Goal: Transaction & Acquisition: Purchase product/service

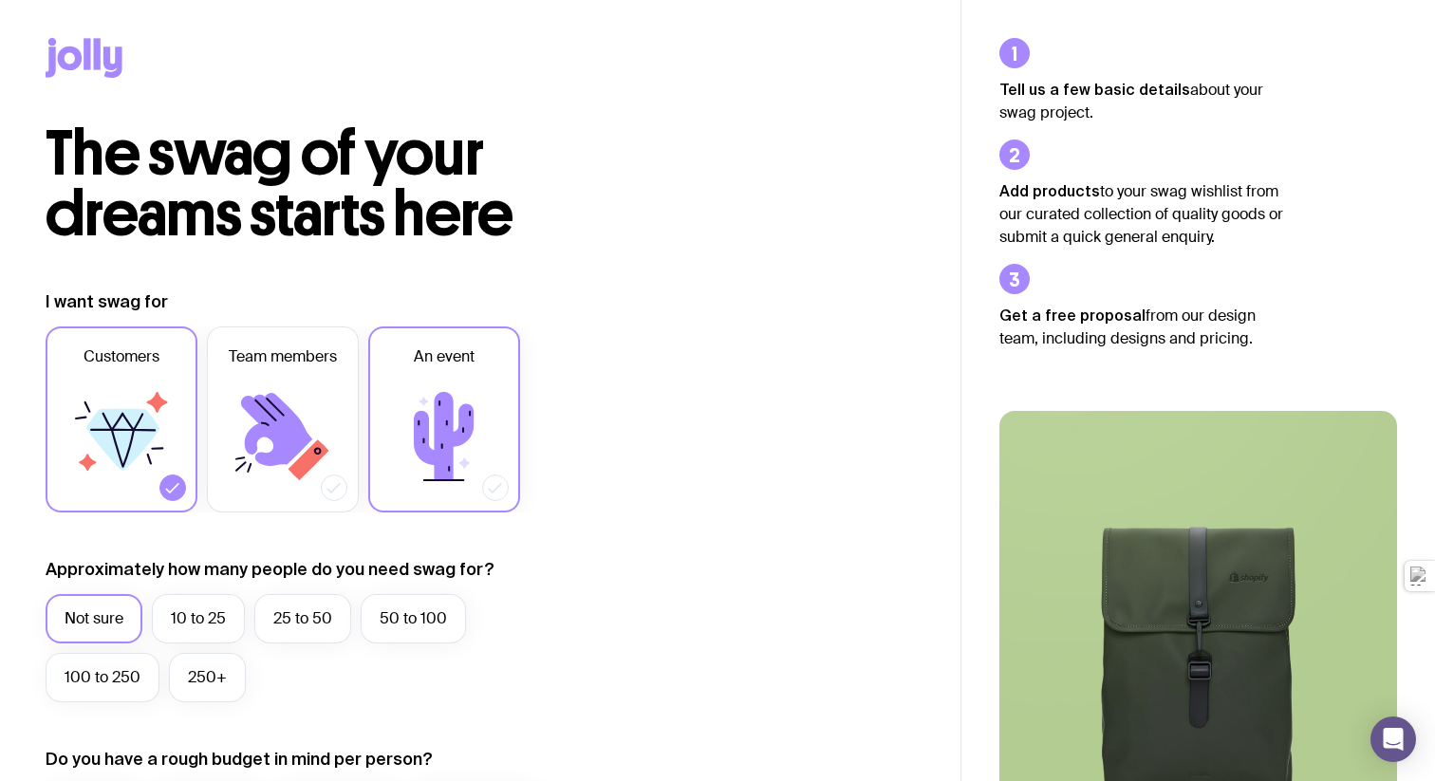
click at [377, 359] on label "An event" at bounding box center [444, 419] width 152 height 186
click at [0, 0] on input "An event" at bounding box center [0, 0] width 0 height 0
click at [268, 405] on icon at bounding box center [276, 429] width 71 height 73
click at [0, 0] on input "Team members" at bounding box center [0, 0] width 0 height 0
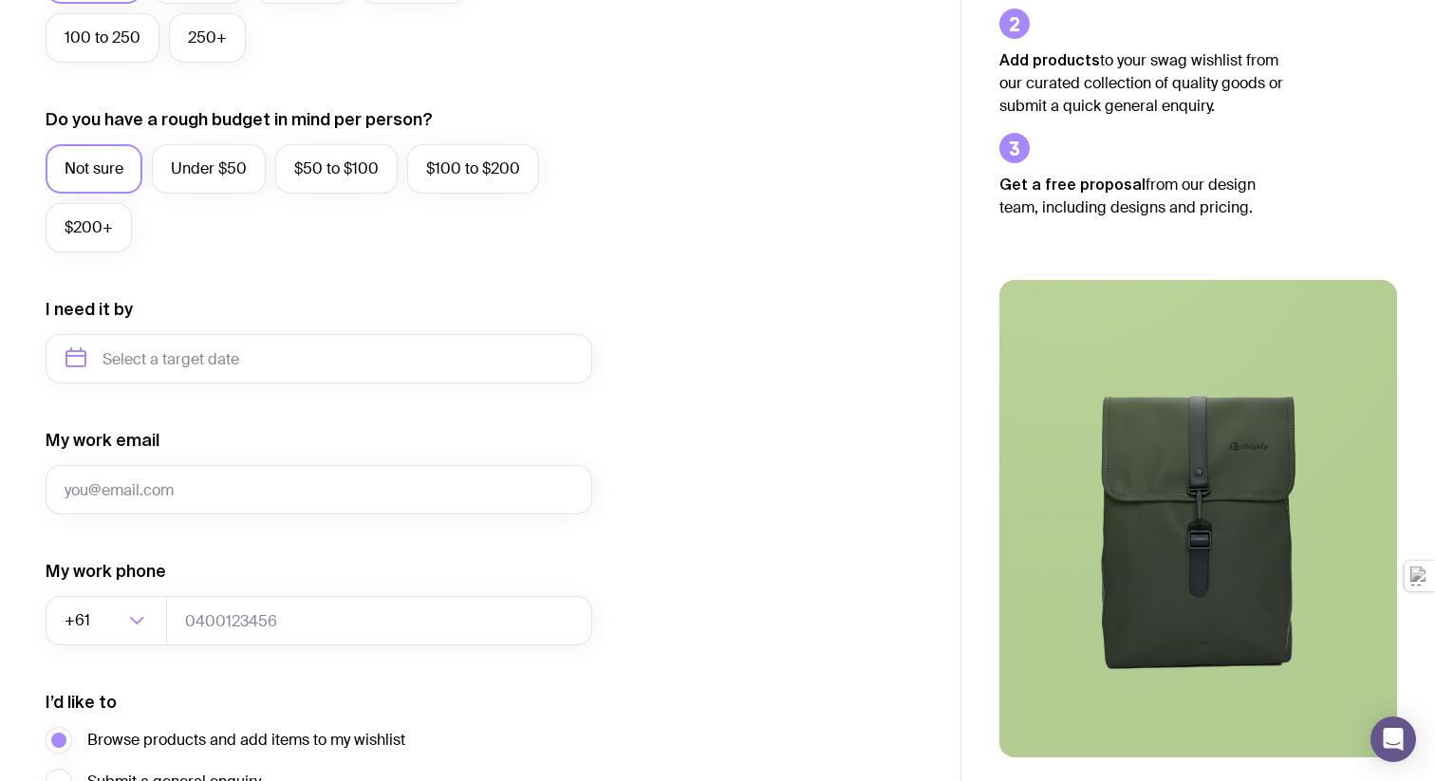
scroll to position [655, 0]
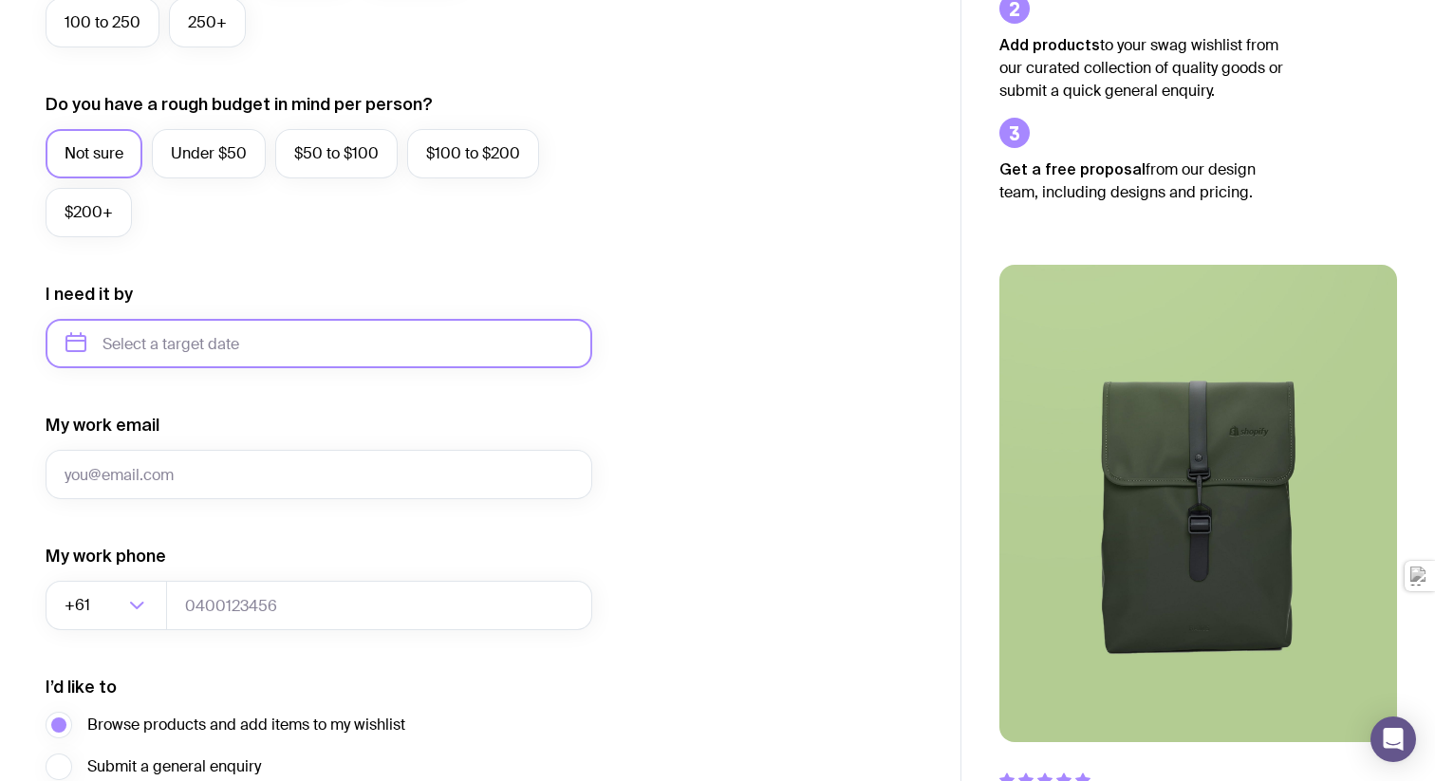
click at [261, 349] on input "text" at bounding box center [319, 343] width 547 height 49
click at [252, 401] on icon "button" at bounding box center [258, 408] width 23 height 23
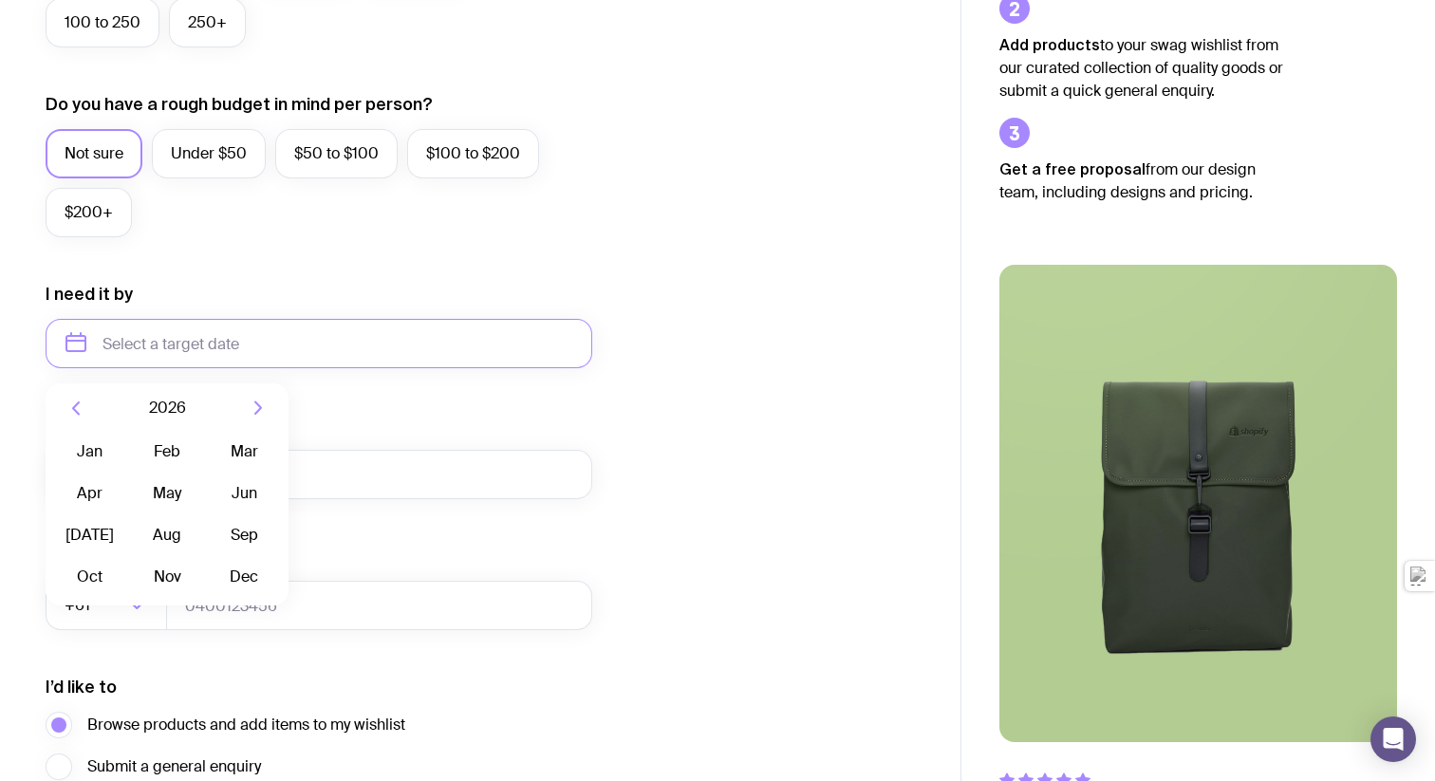
click at [252, 401] on icon "button" at bounding box center [258, 408] width 23 height 23
click at [254, 578] on button "Dec" at bounding box center [244, 577] width 69 height 38
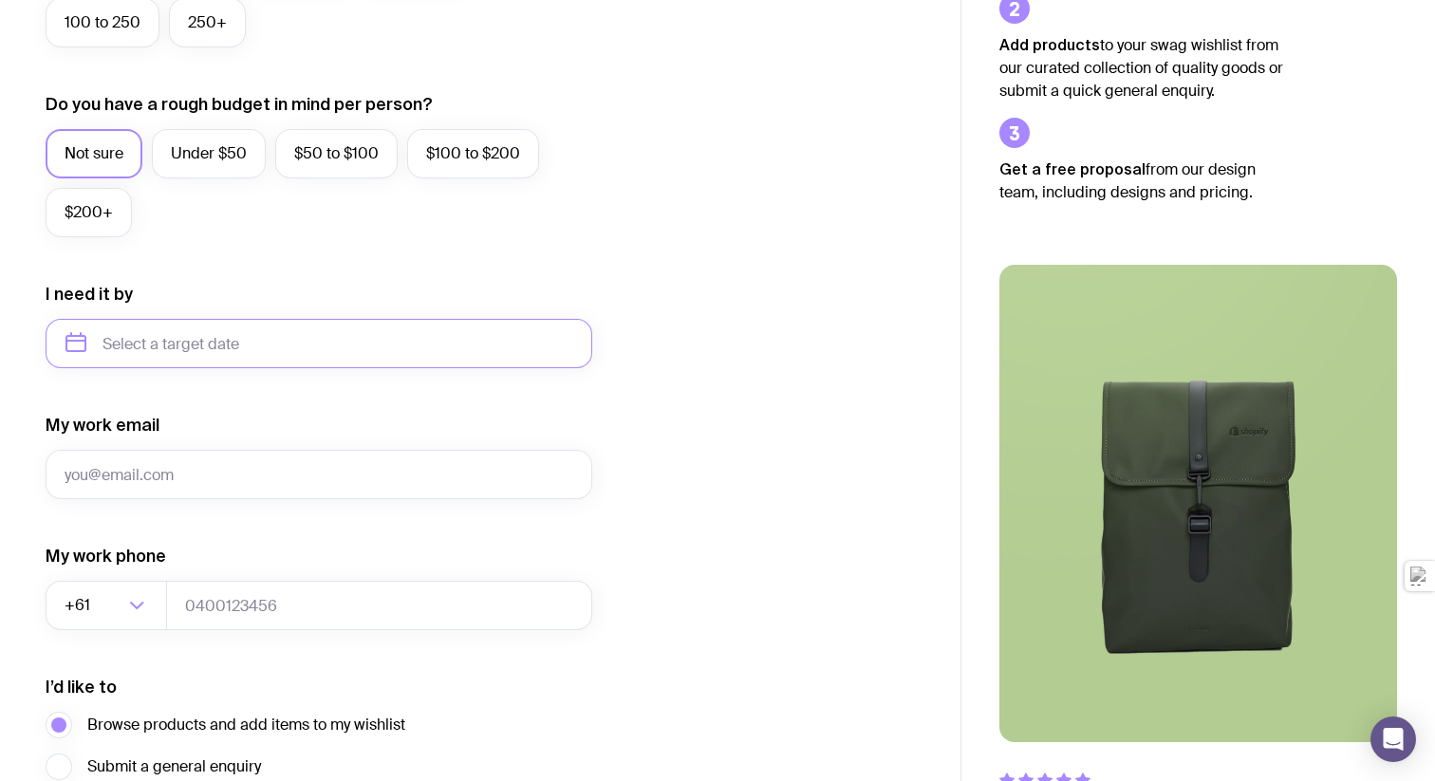
type input "[DATE]"
click at [270, 473] on input "My work email" at bounding box center [319, 474] width 547 height 49
type input "[EMAIL_ADDRESS][DOMAIN_NAME]"
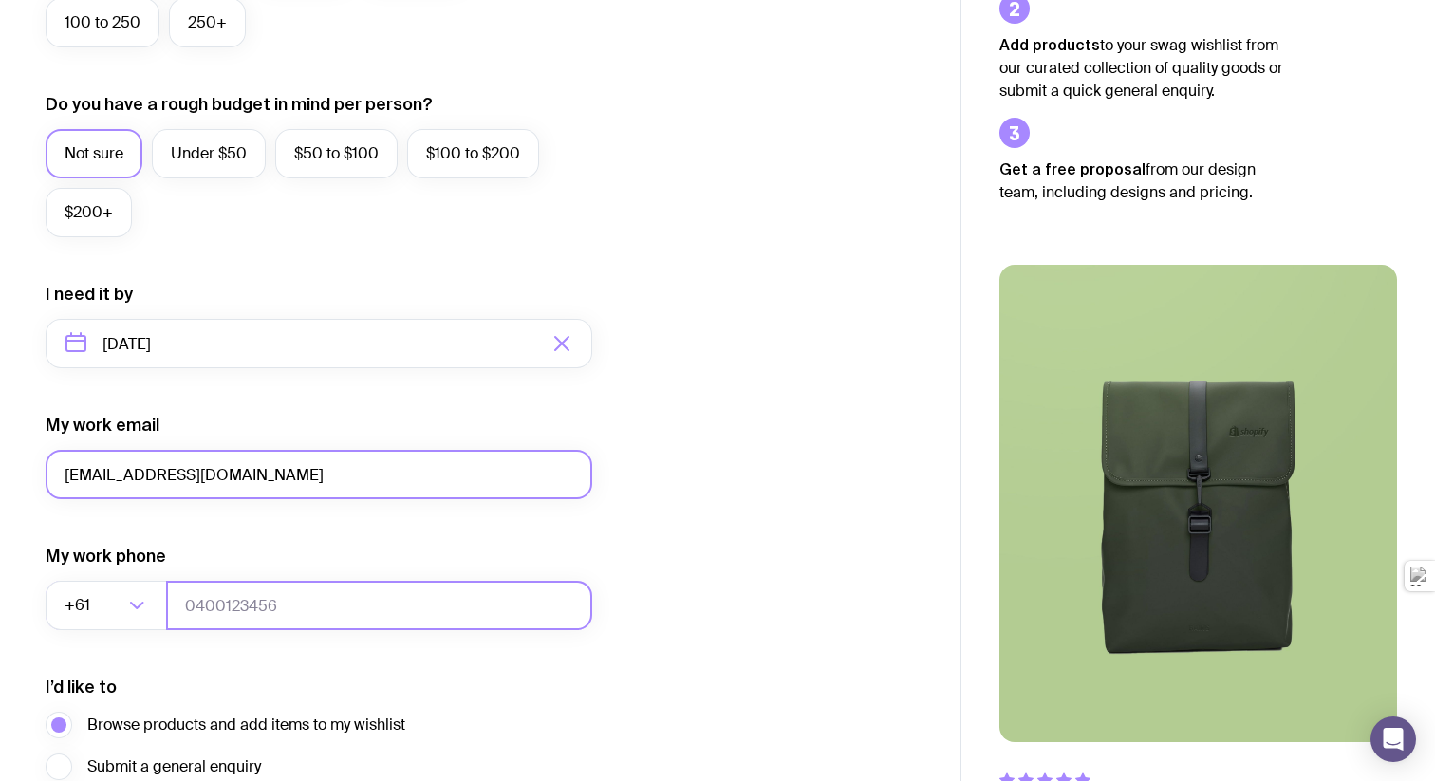
type input "0402172711"
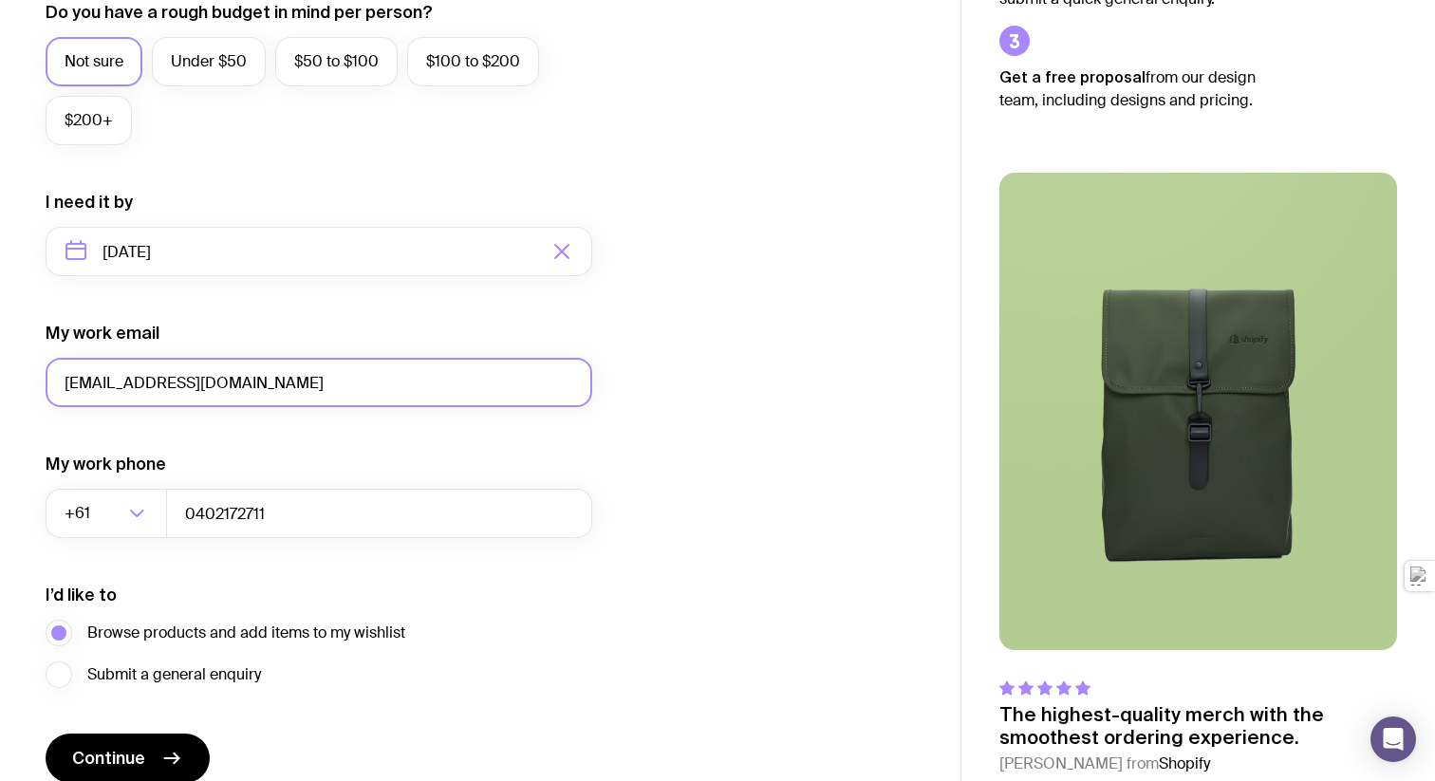
scroll to position [832, 0]
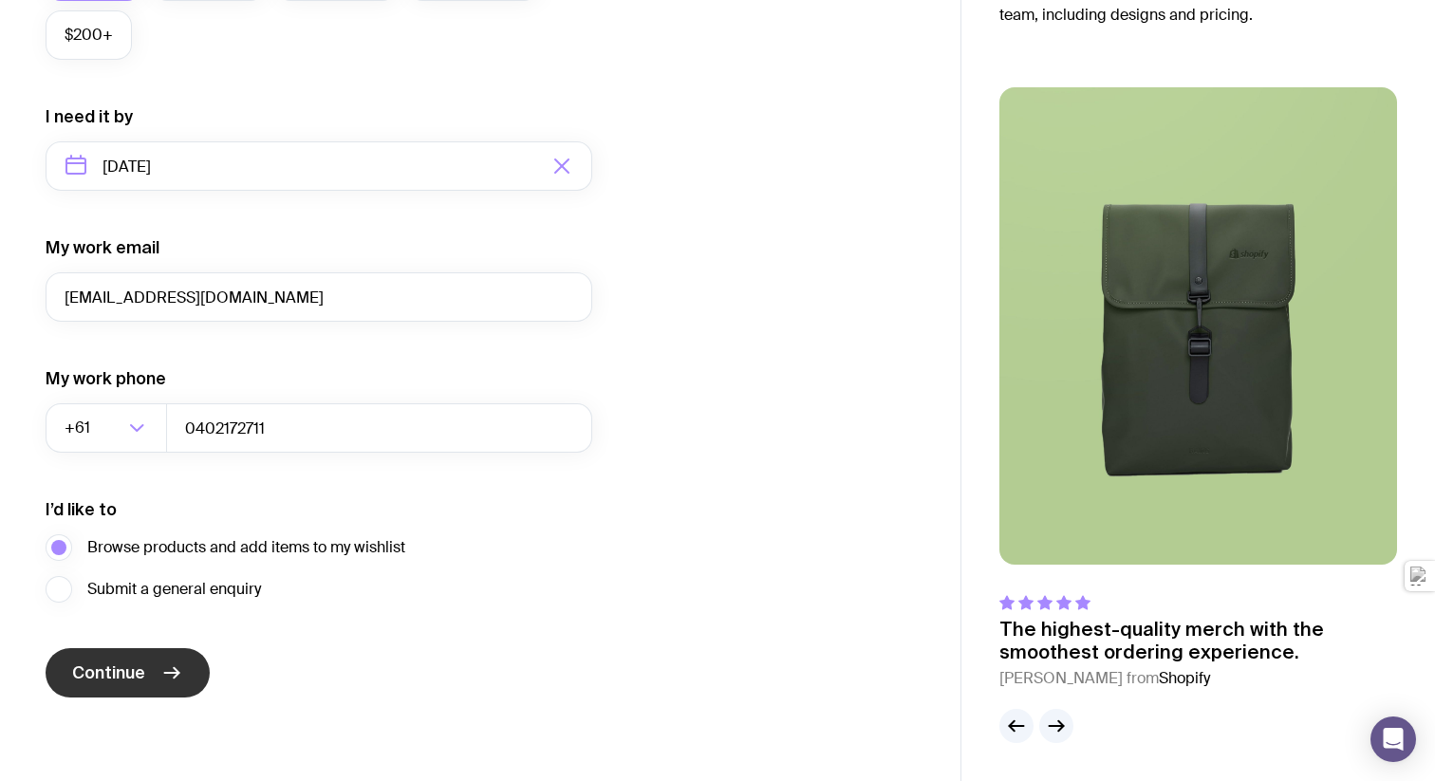
click at [174, 665] on icon "submit" at bounding box center [171, 672] width 23 height 23
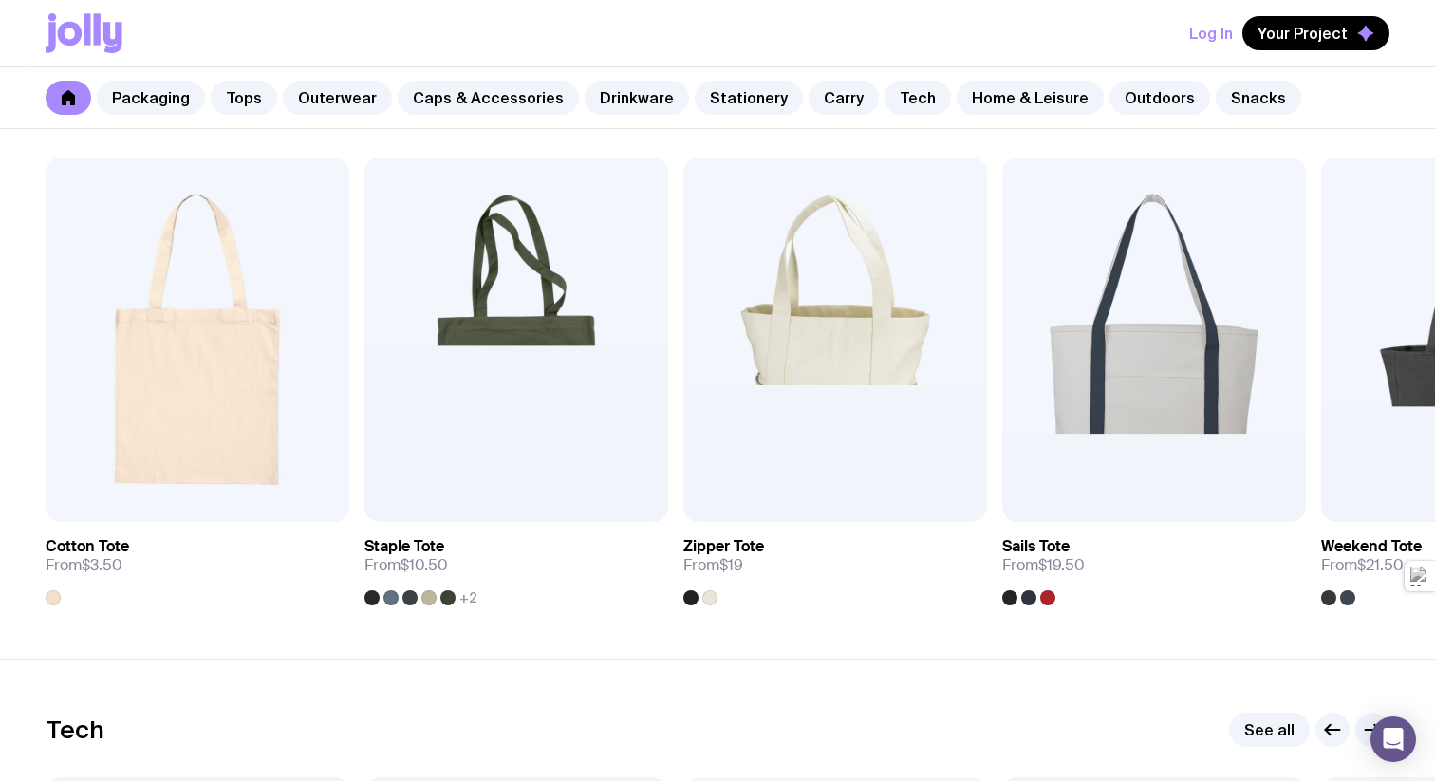
scroll to position [4075, 0]
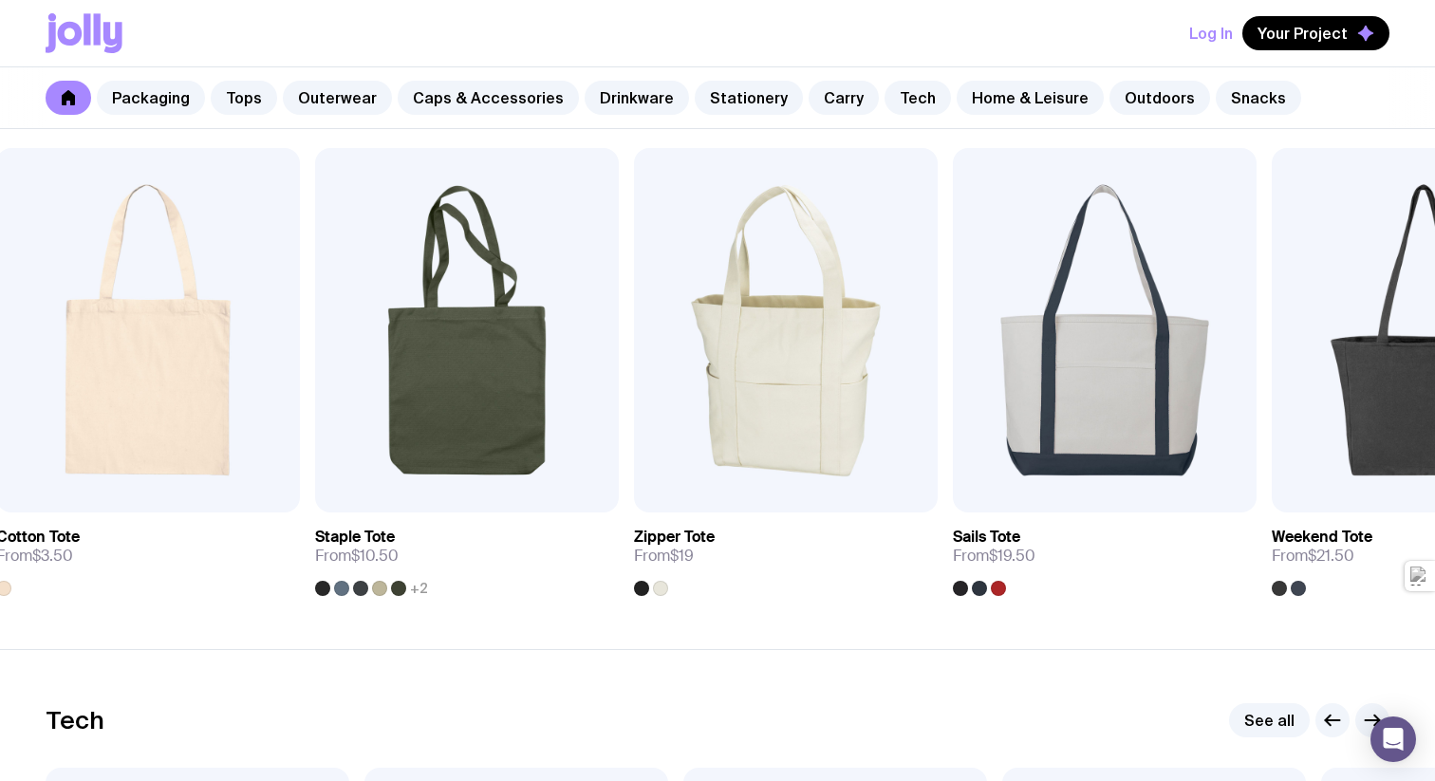
drag, startPoint x: 1309, startPoint y: 384, endPoint x: 986, endPoint y: 393, distance: 323.7
click at [989, 393] on div "Add to wishlist View Cotton Tote From $3.50 Add to wishlist View Staple Tote Fr…" at bounding box center [718, 372] width 1344 height 448
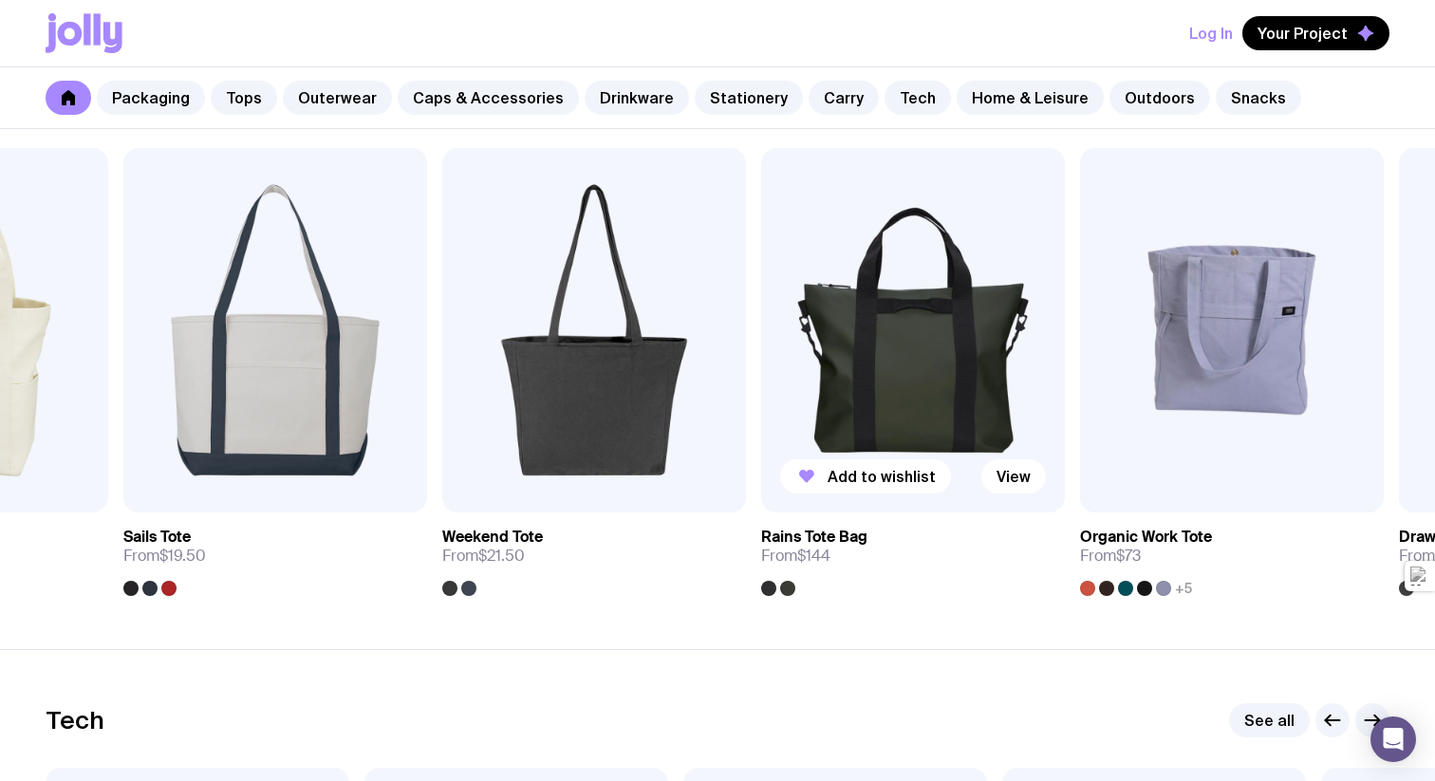
drag, startPoint x: 1099, startPoint y: 407, endPoint x: 836, endPoint y: 406, distance: 262.8
click at [839, 406] on img at bounding box center [913, 330] width 304 height 364
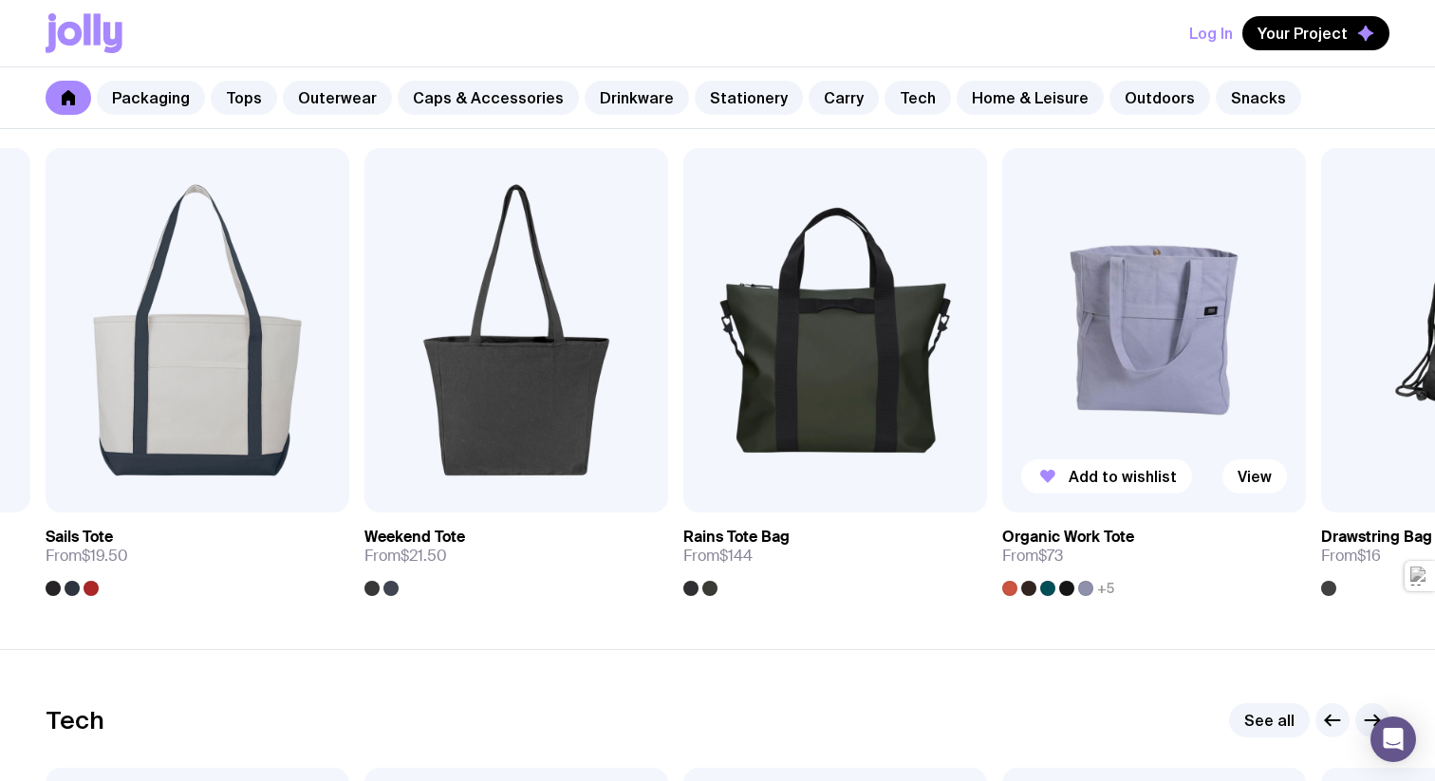
drag, startPoint x: 1065, startPoint y: 445, endPoint x: 674, endPoint y: 445, distance: 390.9
click at [1002, 445] on img at bounding box center [1154, 330] width 304 height 364
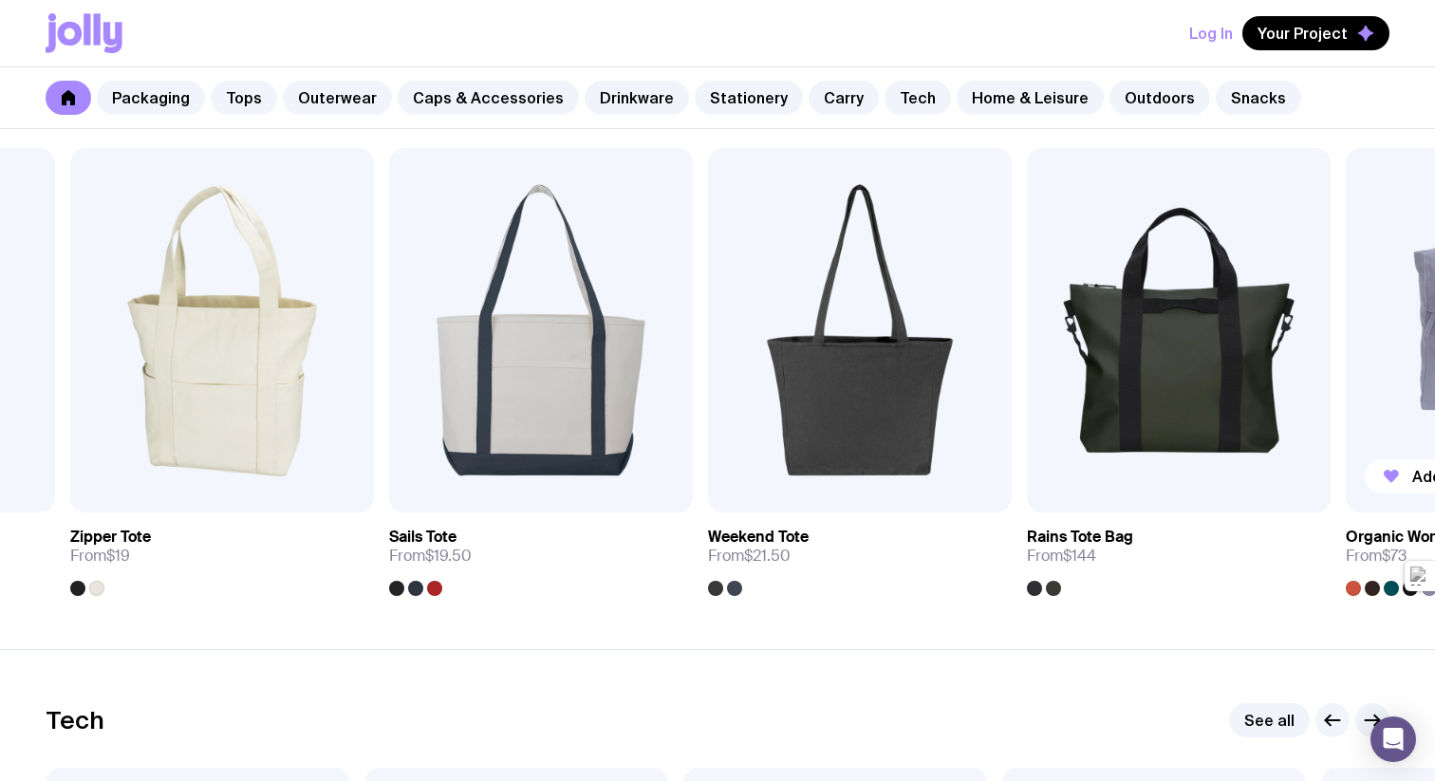
drag, startPoint x: 855, startPoint y: 431, endPoint x: 1434, endPoint y: 511, distance: 584.4
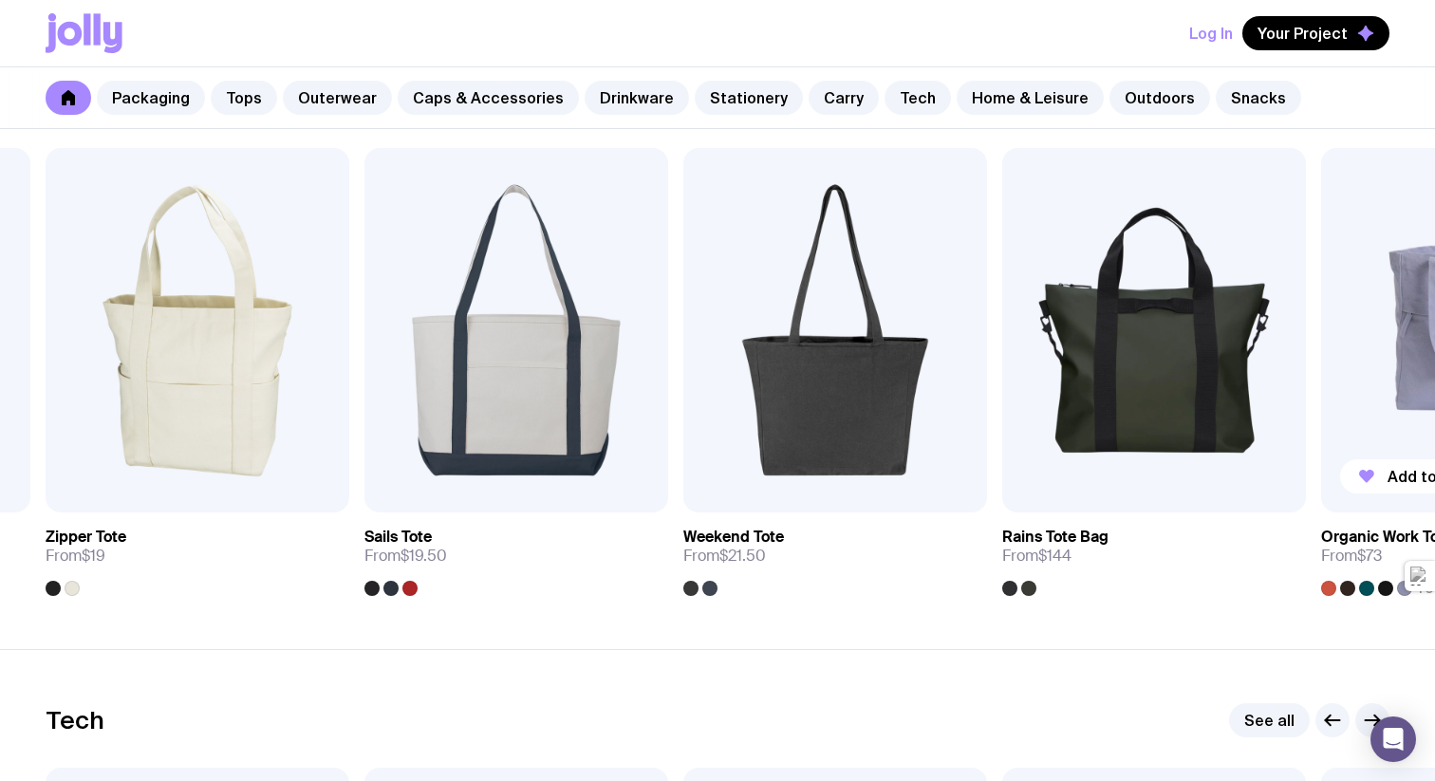
drag, startPoint x: 821, startPoint y: 430, endPoint x: 1434, endPoint y: 464, distance: 613.9
click at [1389, 464] on div "Add to wishlist View Cotton Tote From $3.50 Add to wishlist View Staple Tote Fr…" at bounding box center [718, 372] width 1344 height 448
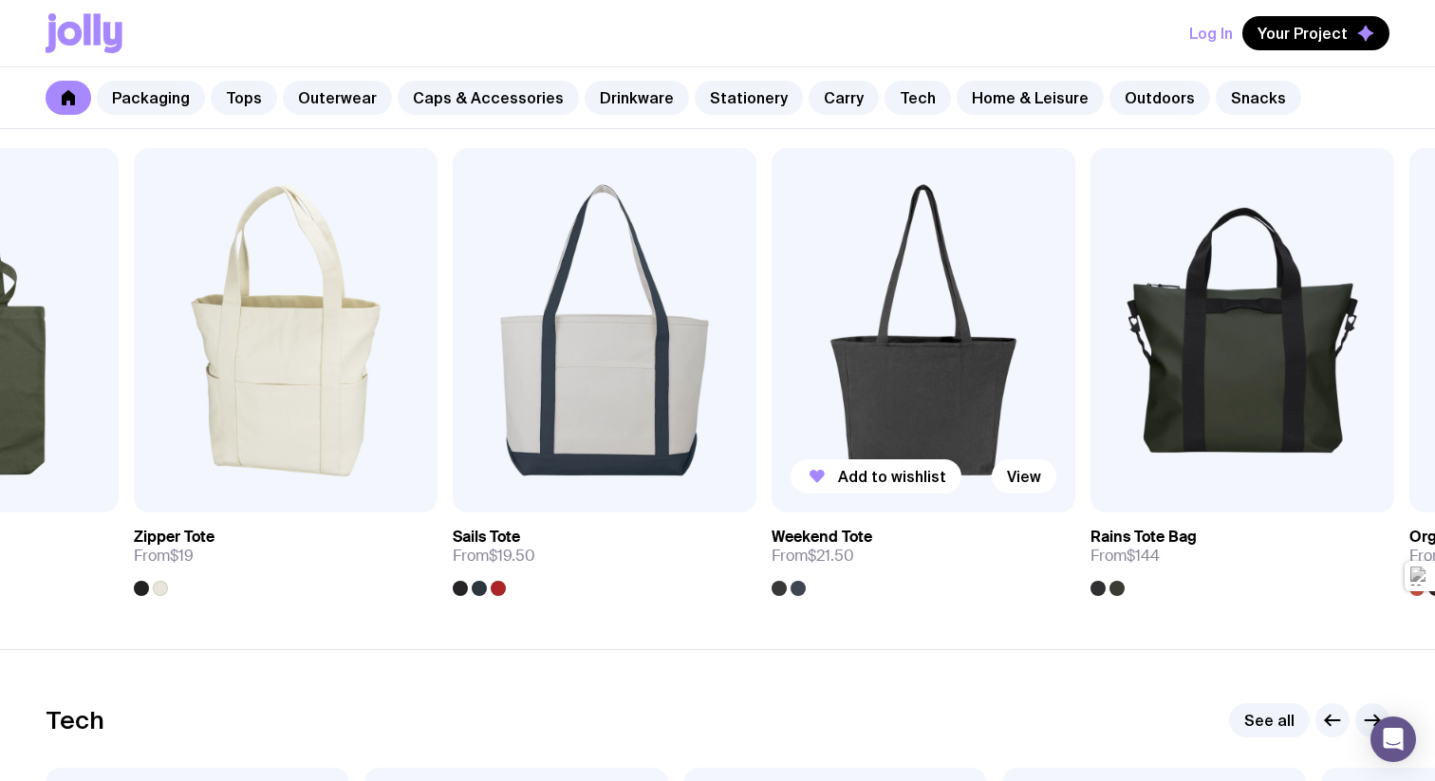
drag, startPoint x: 621, startPoint y: 316, endPoint x: 1434, endPoint y: 435, distance: 820.8
click at [1389, 435] on div "Add to wishlist View Cotton Tote From $3.50 Add to wishlist View Staple Tote Fr…" at bounding box center [718, 372] width 1344 height 448
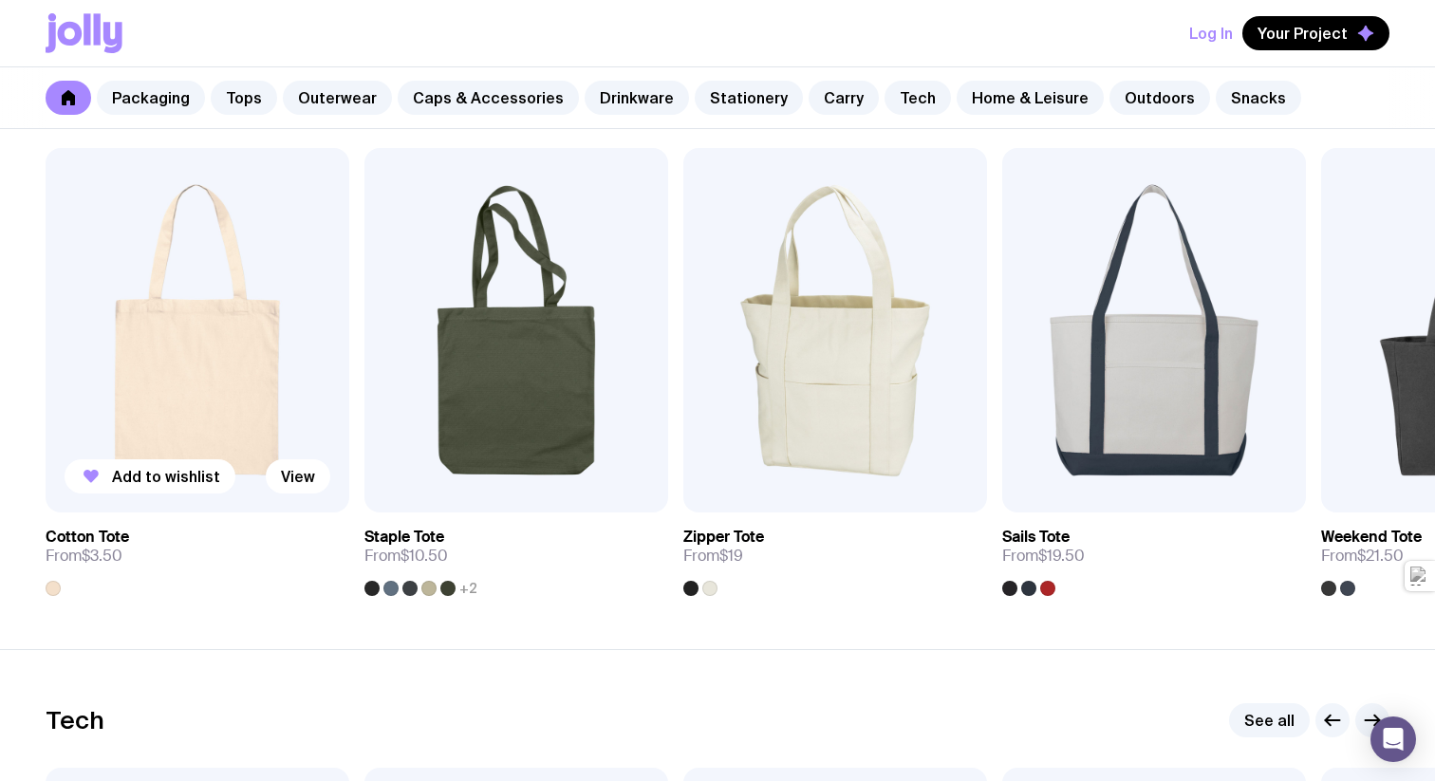
click at [236, 423] on img at bounding box center [198, 330] width 304 height 364
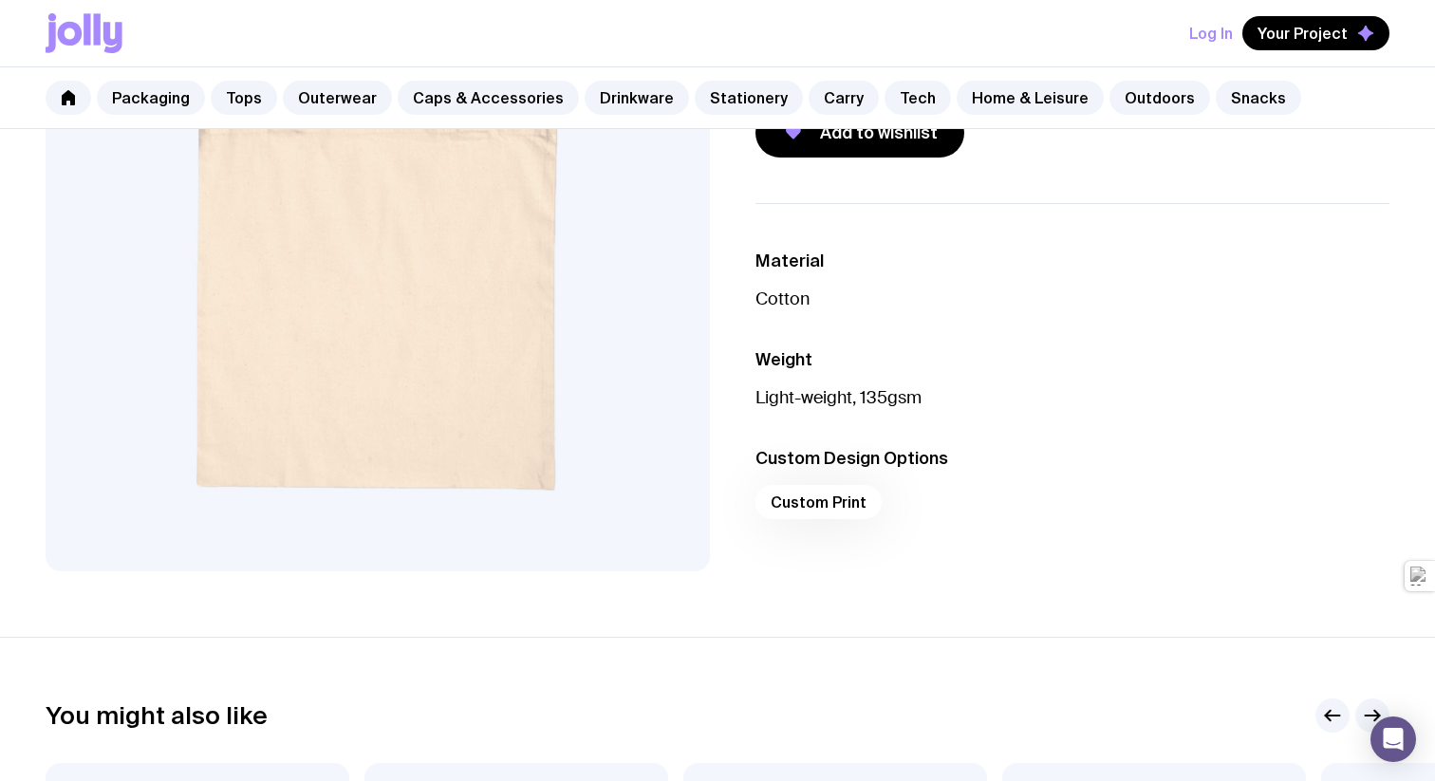
scroll to position [387, 0]
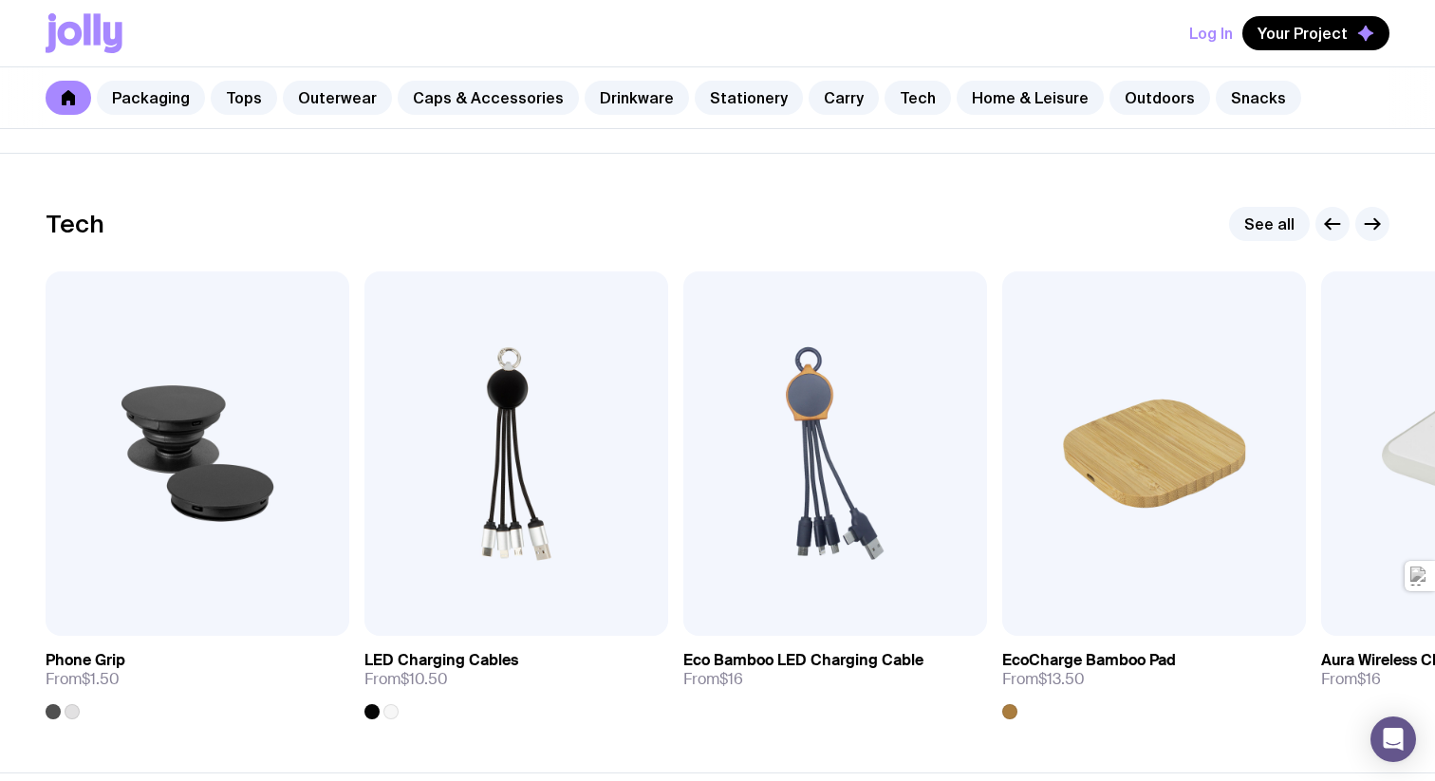
scroll to position [4581, 0]
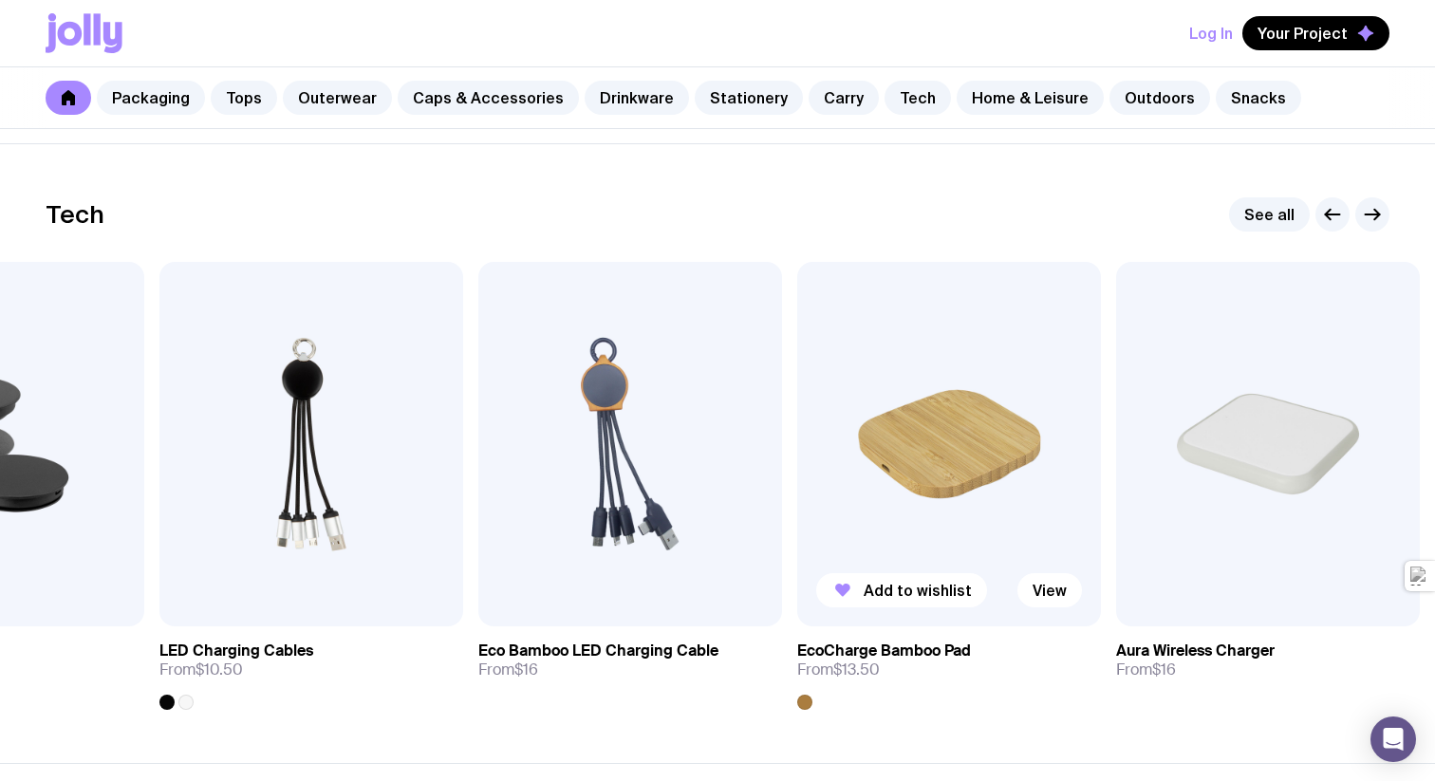
drag, startPoint x: 1011, startPoint y: 565, endPoint x: 560, endPoint y: 528, distance: 452.1
click at [797, 529] on img at bounding box center [949, 444] width 304 height 364
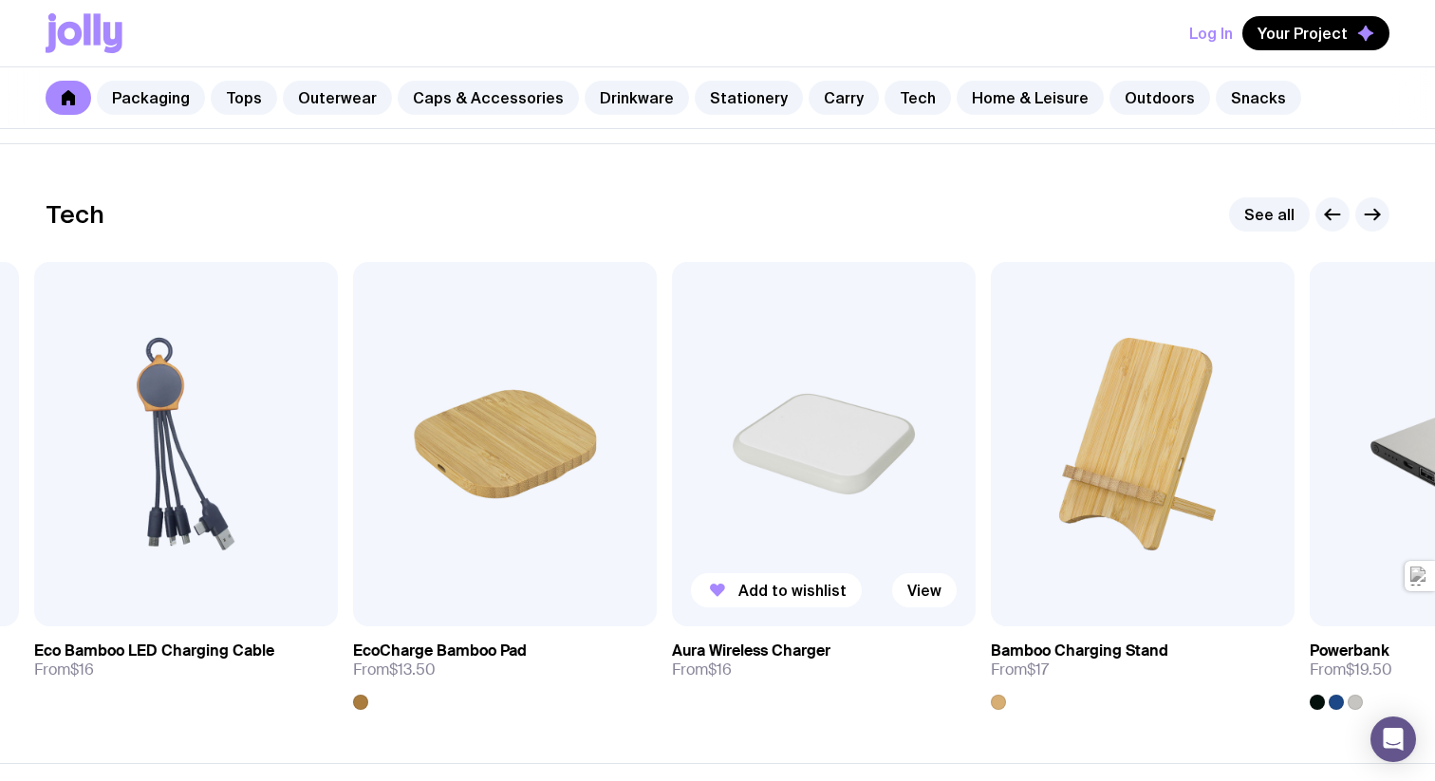
drag, startPoint x: 828, startPoint y: 554, endPoint x: 380, endPoint y: 548, distance: 448.8
click at [672, 549] on img at bounding box center [824, 444] width 304 height 364
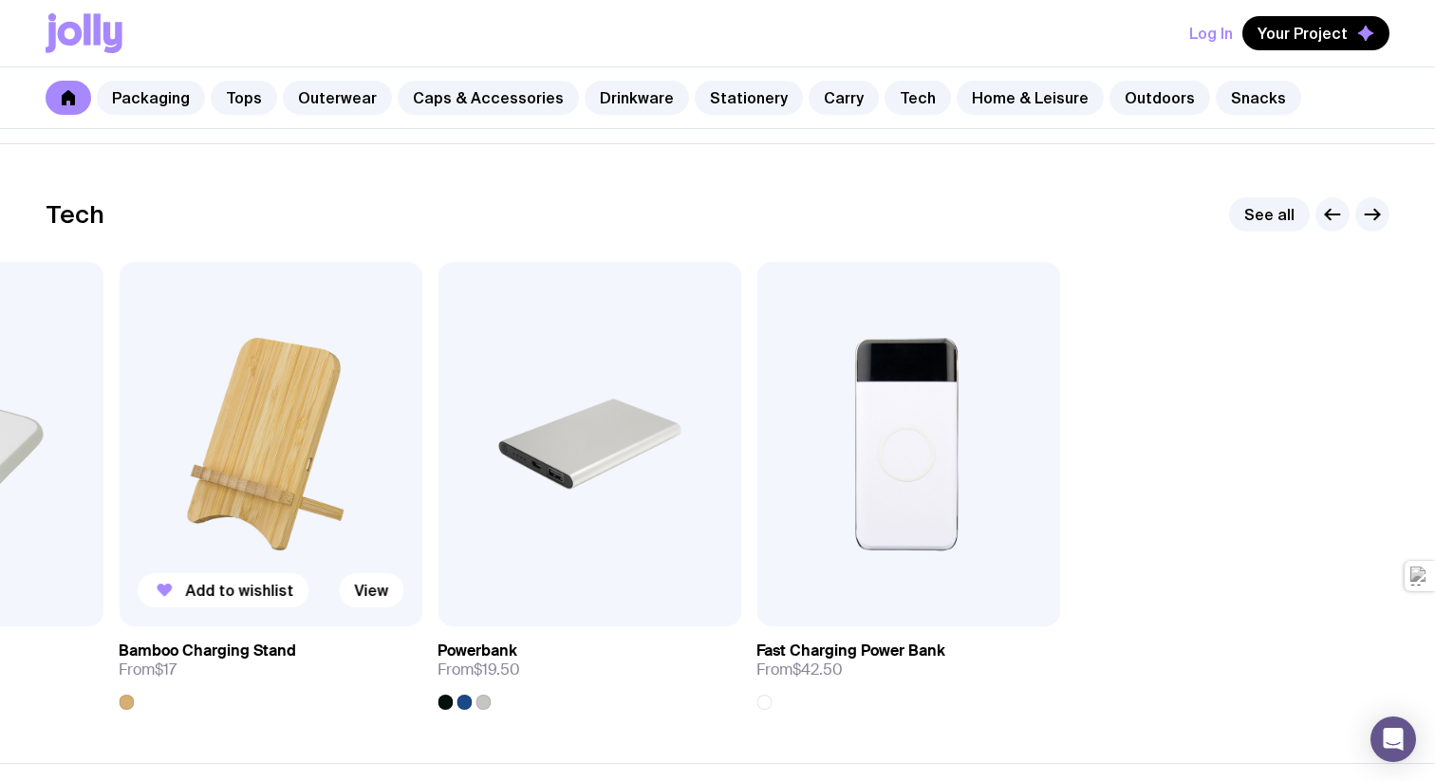
drag, startPoint x: 876, startPoint y: 488, endPoint x: 174, endPoint y: 477, distance: 702.2
click at [176, 480] on div "Add to wishlist View Phone Grip From $1.50 Add to wishlist View LED Charging Ca…" at bounding box center [718, 486] width 1344 height 448
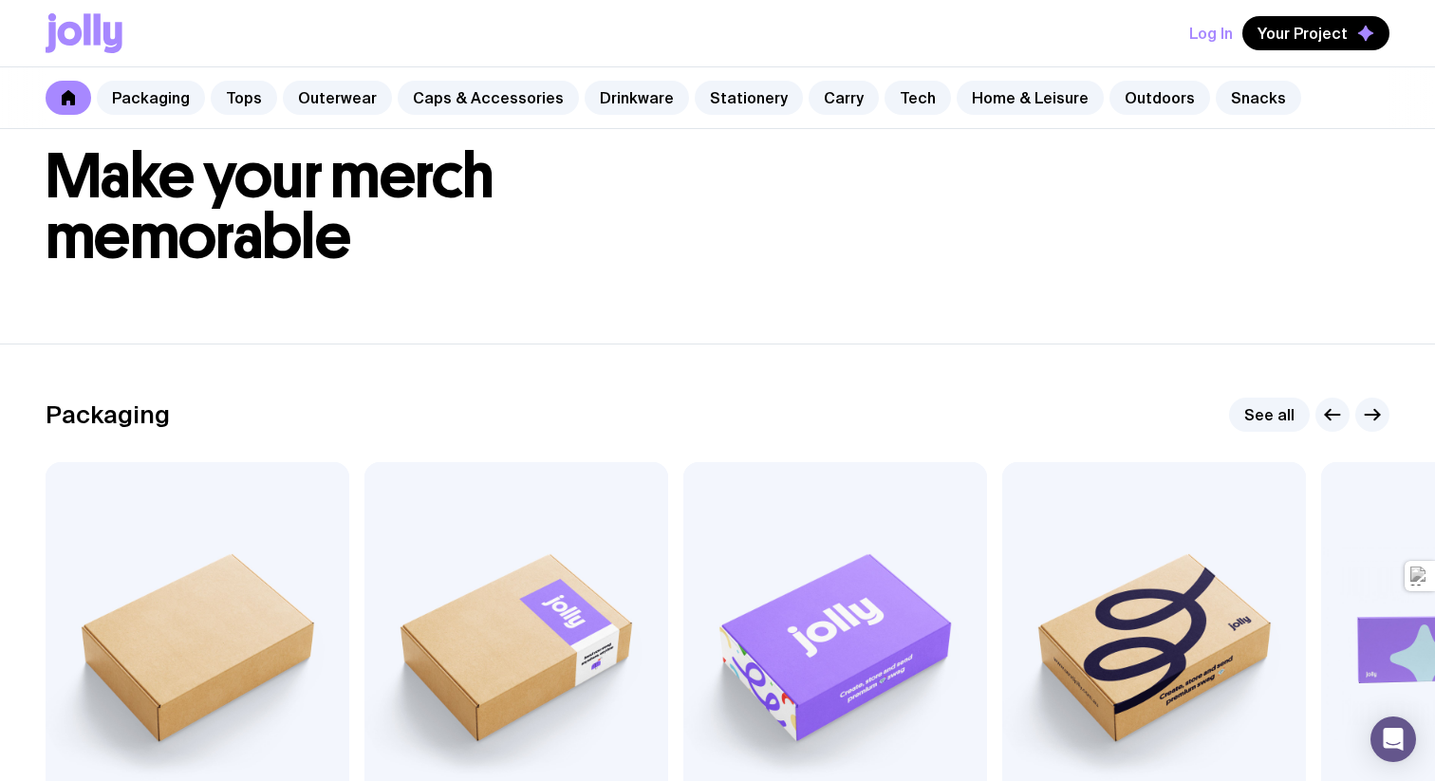
scroll to position [70, 0]
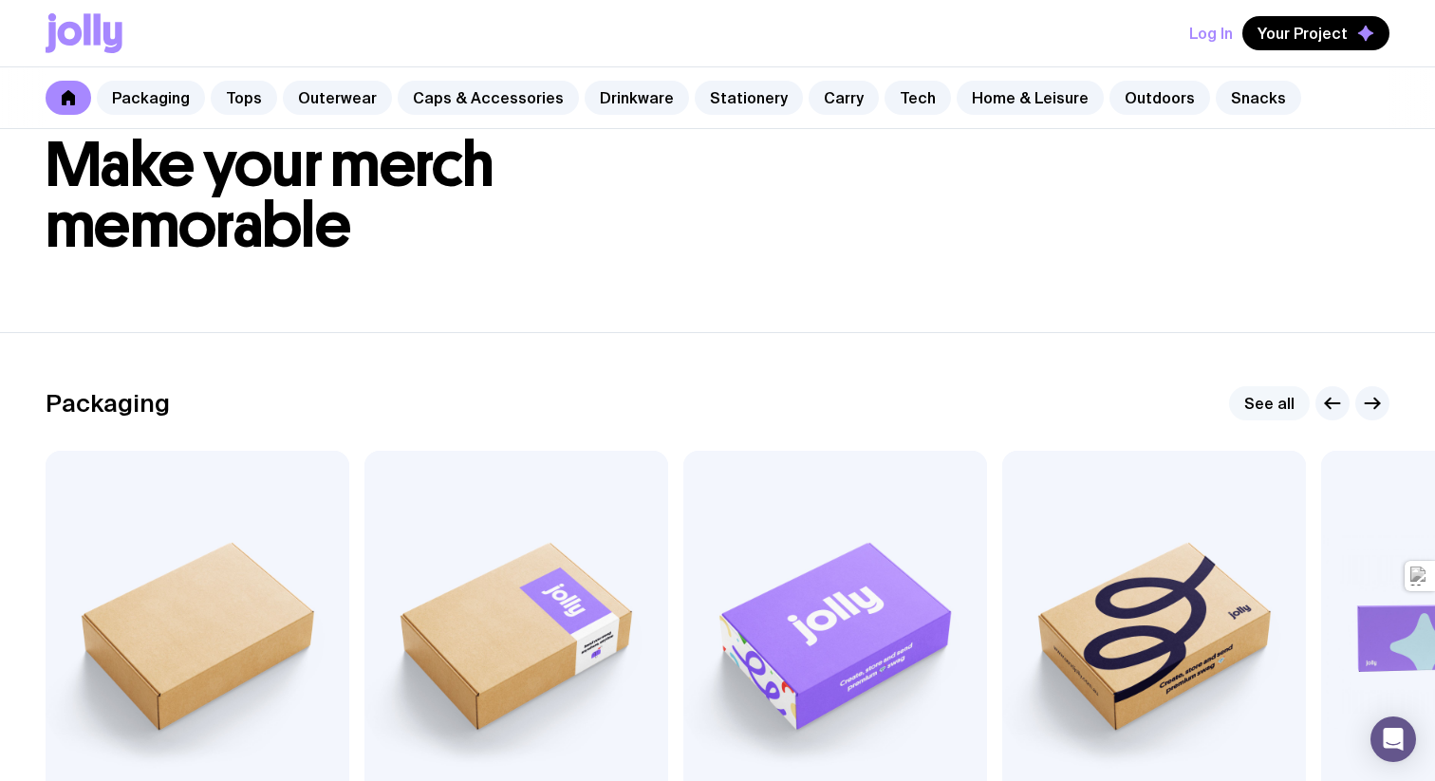
click at [1275, 404] on link "See all" at bounding box center [1269, 403] width 81 height 34
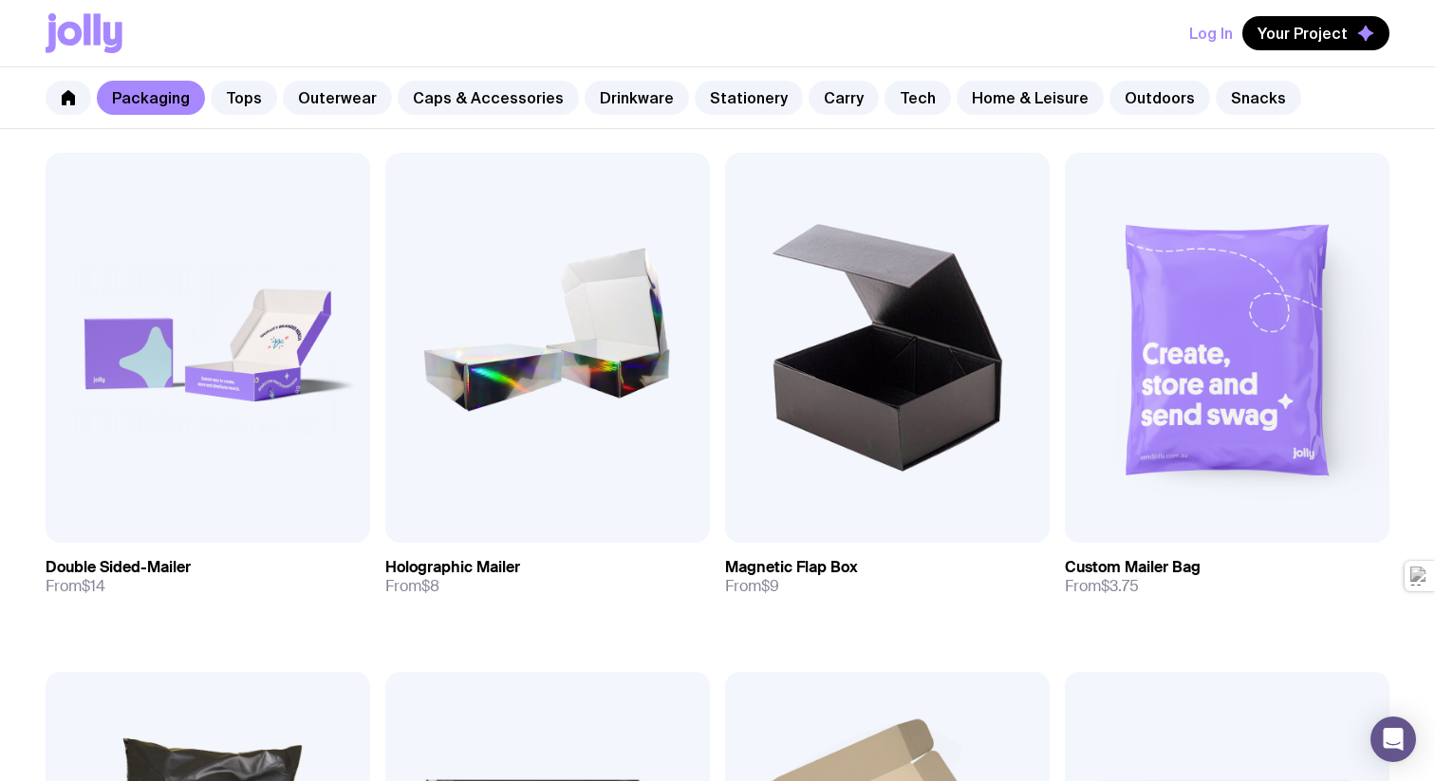
scroll to position [858, 0]
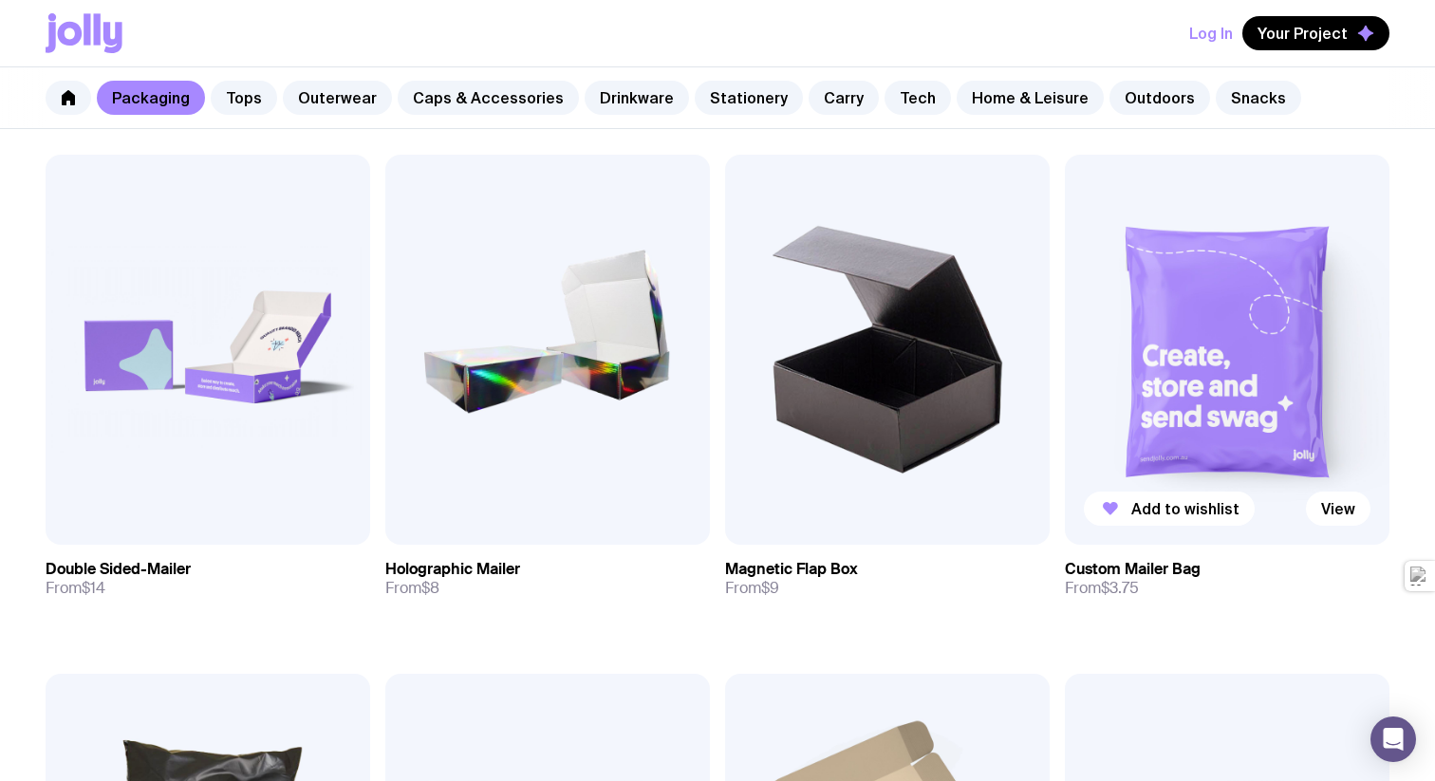
click at [1182, 420] on img at bounding box center [1227, 349] width 324 height 389
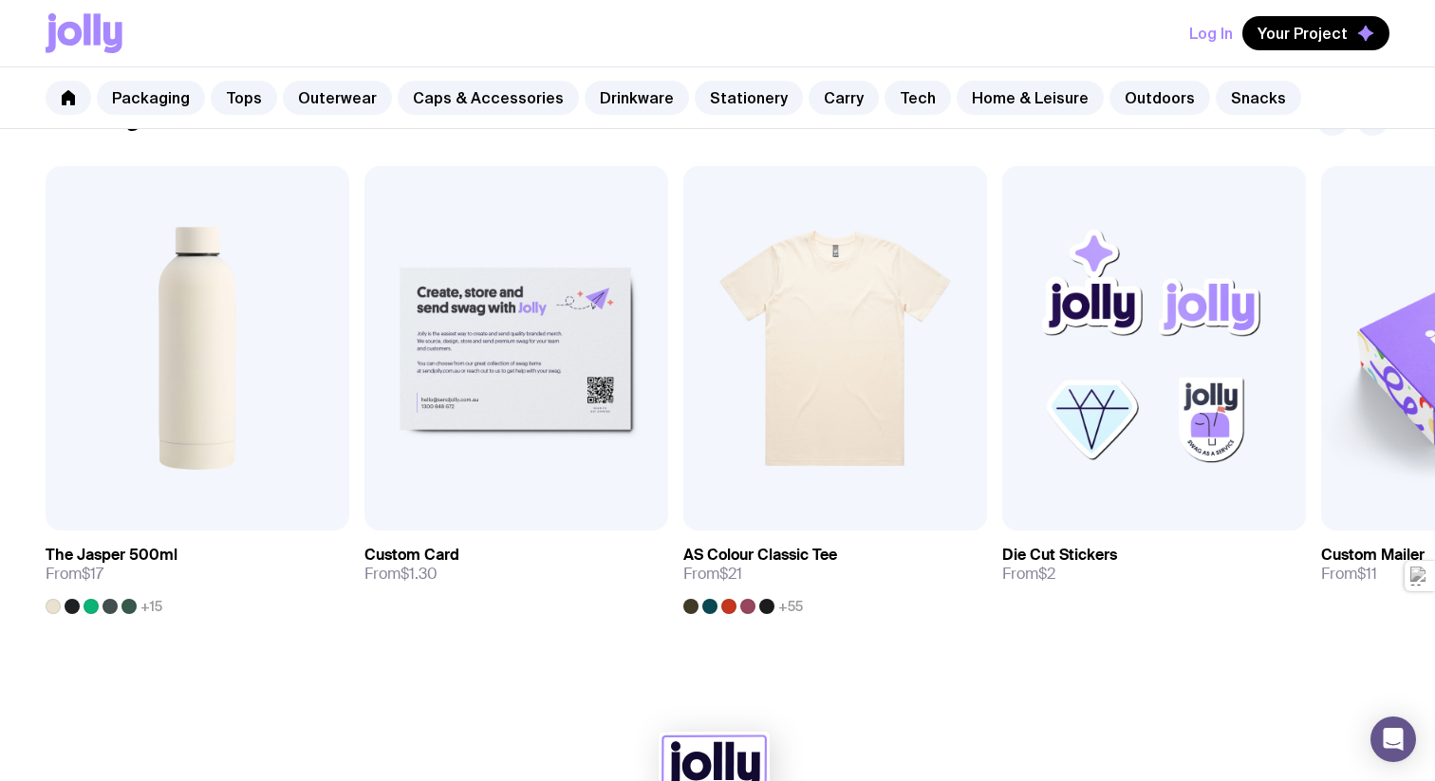
scroll to position [976, 0]
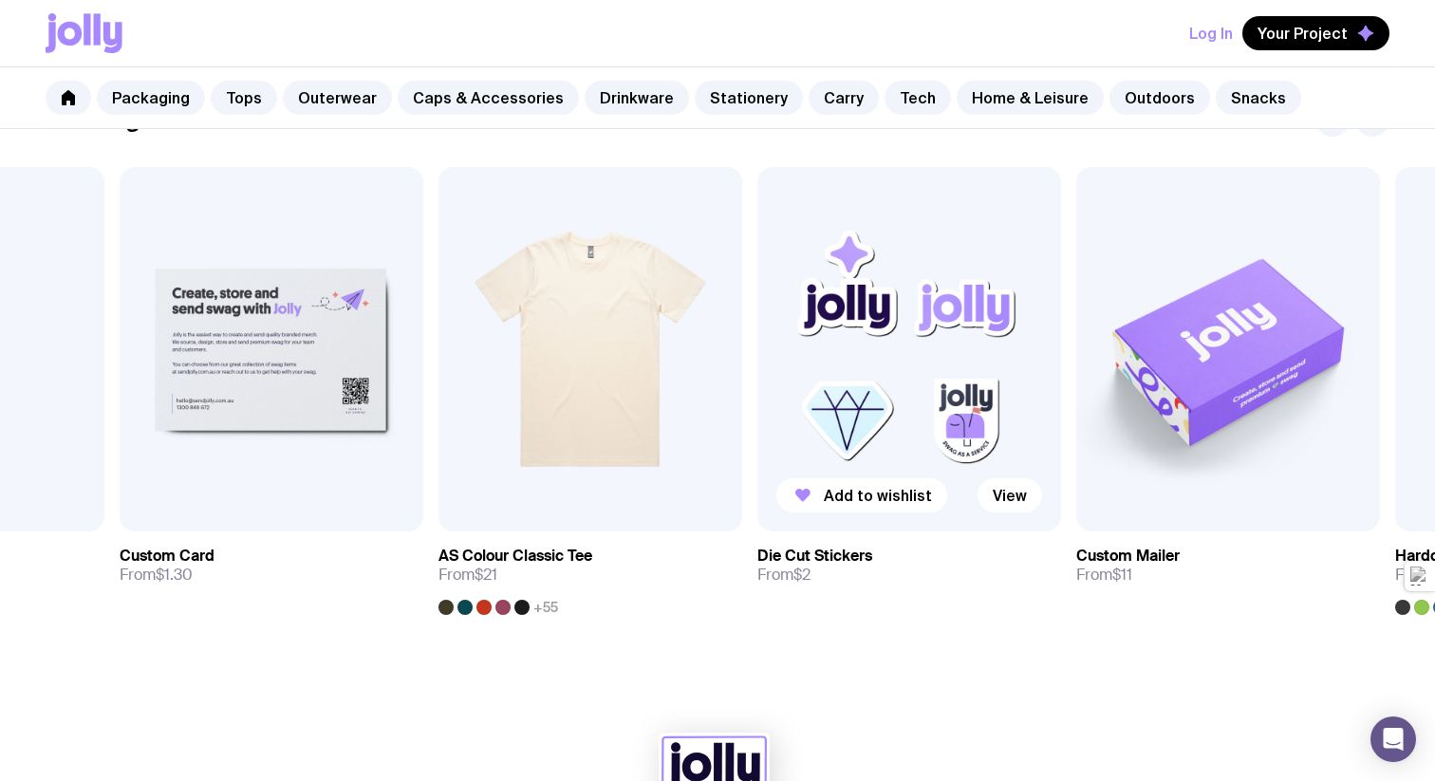
drag, startPoint x: 1123, startPoint y: 422, endPoint x: 727, endPoint y: 427, distance: 396.6
click at [757, 426] on img at bounding box center [909, 349] width 304 height 364
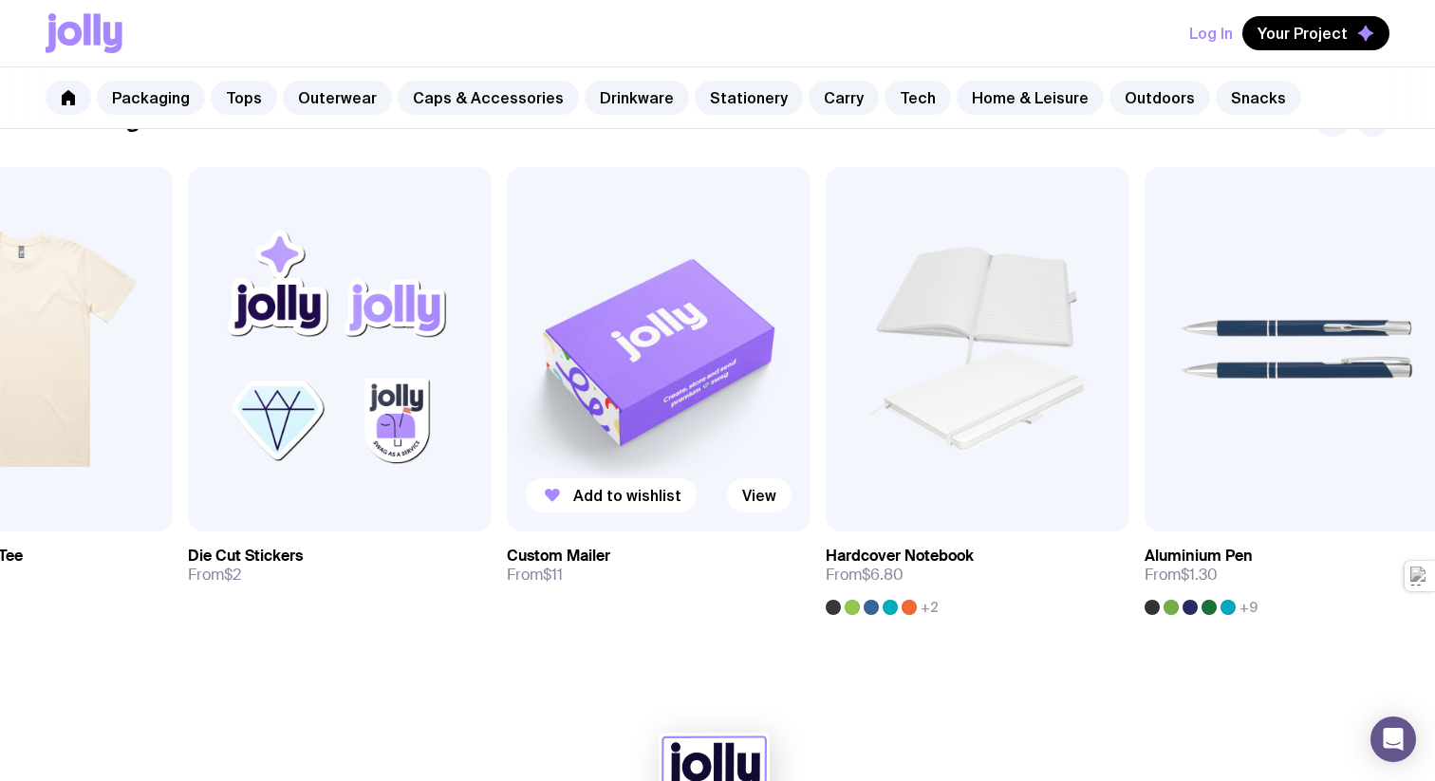
drag, startPoint x: 971, startPoint y: 429, endPoint x: 537, endPoint y: 436, distance: 433.7
click at [541, 436] on img at bounding box center [659, 349] width 304 height 364
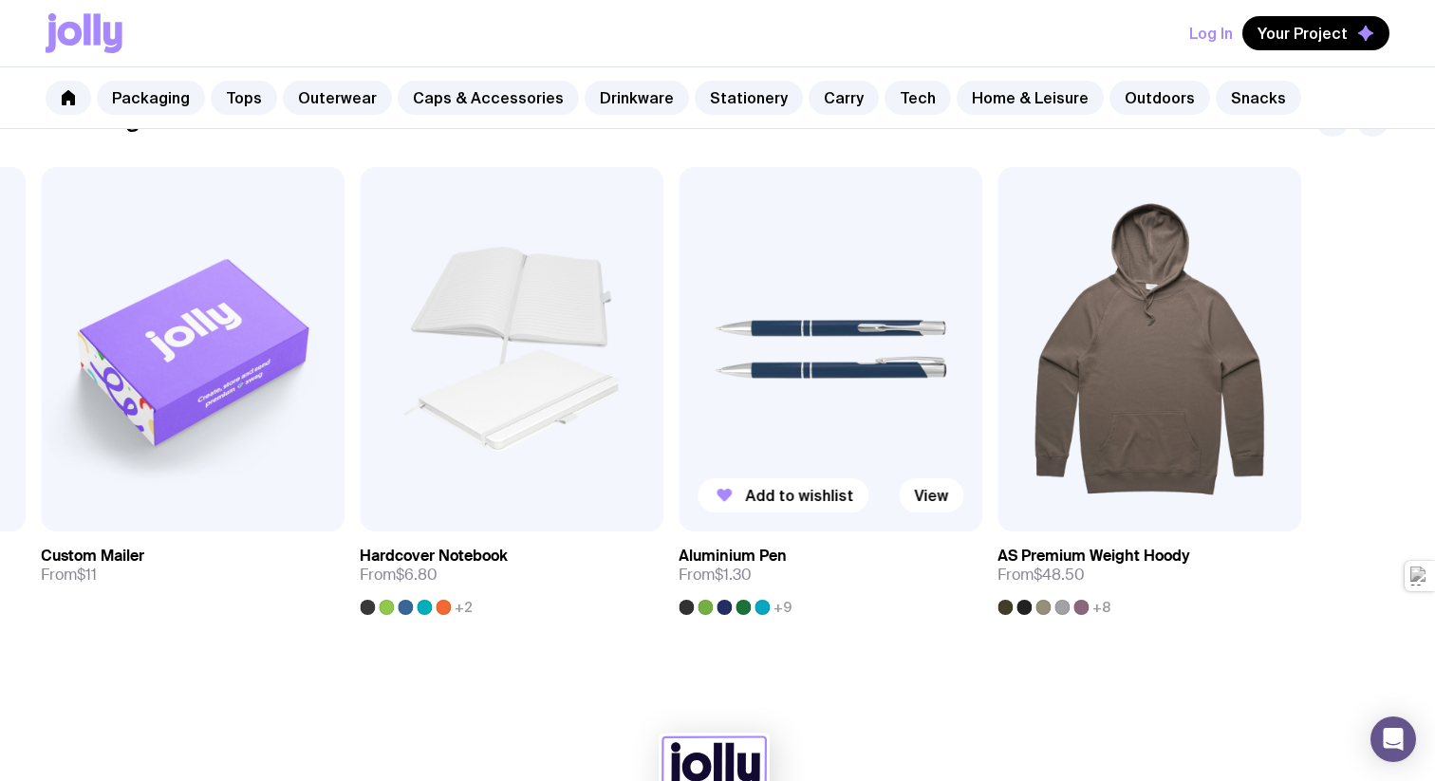
drag, startPoint x: 867, startPoint y: 405, endPoint x: 582, endPoint y: 403, distance: 285.6
click at [678, 404] on img at bounding box center [830, 349] width 304 height 364
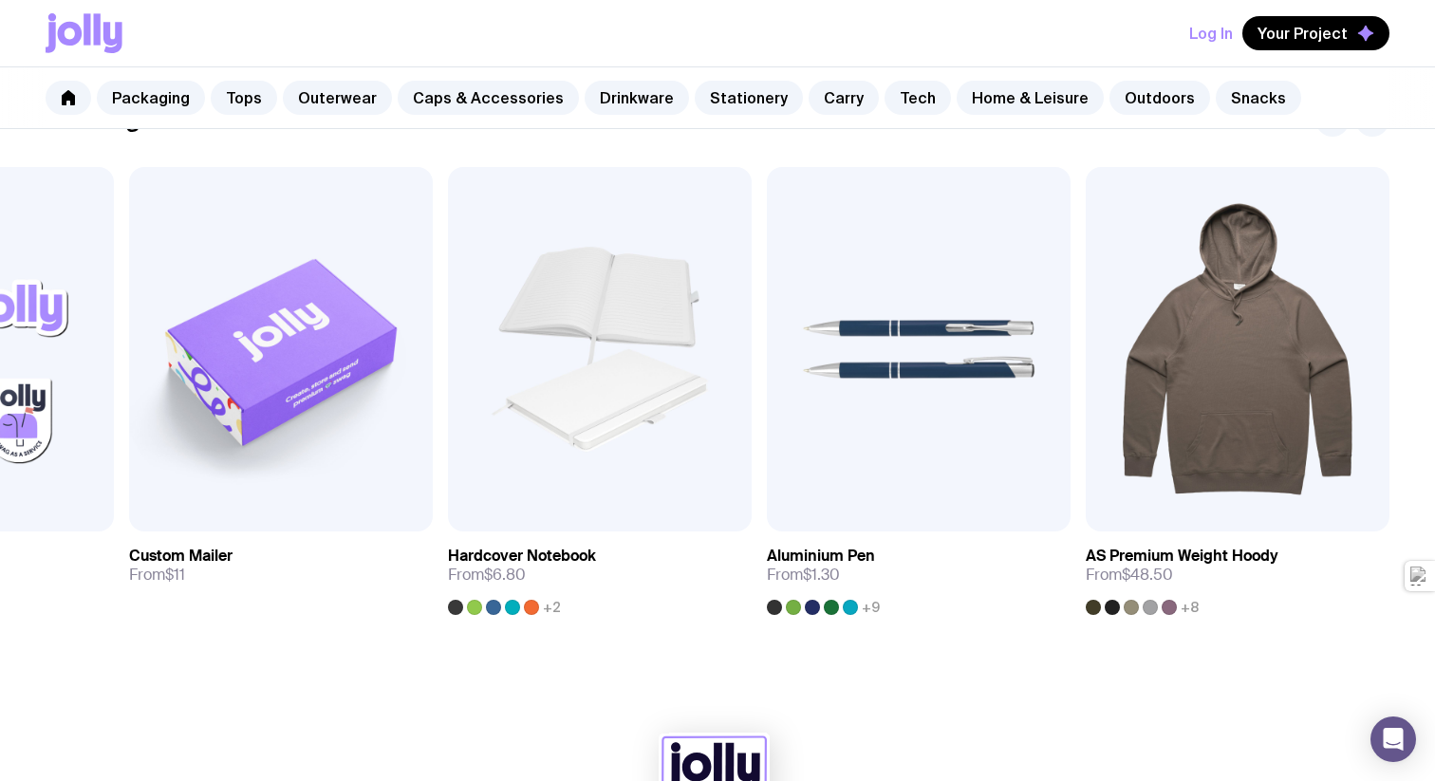
click at [96, 27] on icon at bounding box center [97, 28] width 7 height 31
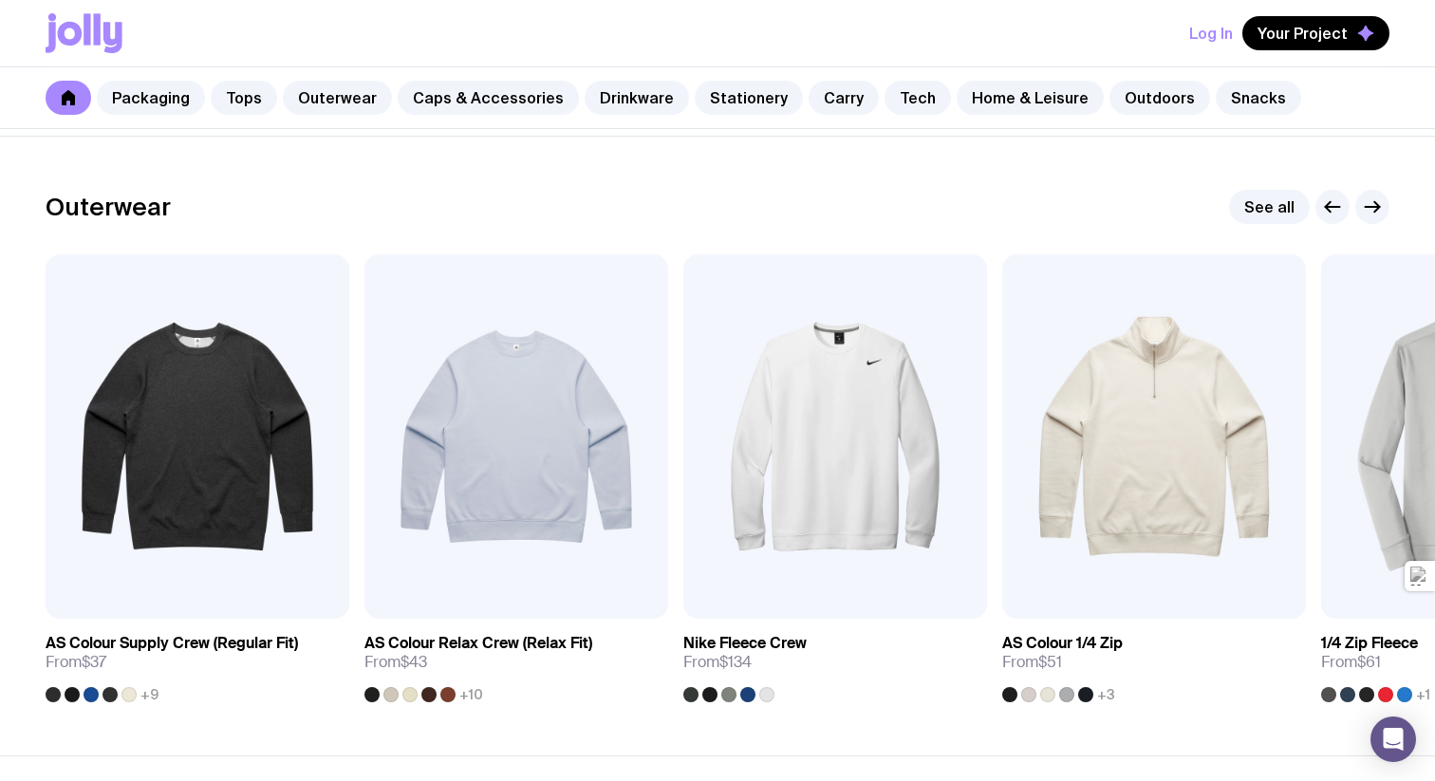
scroll to position [1496, 0]
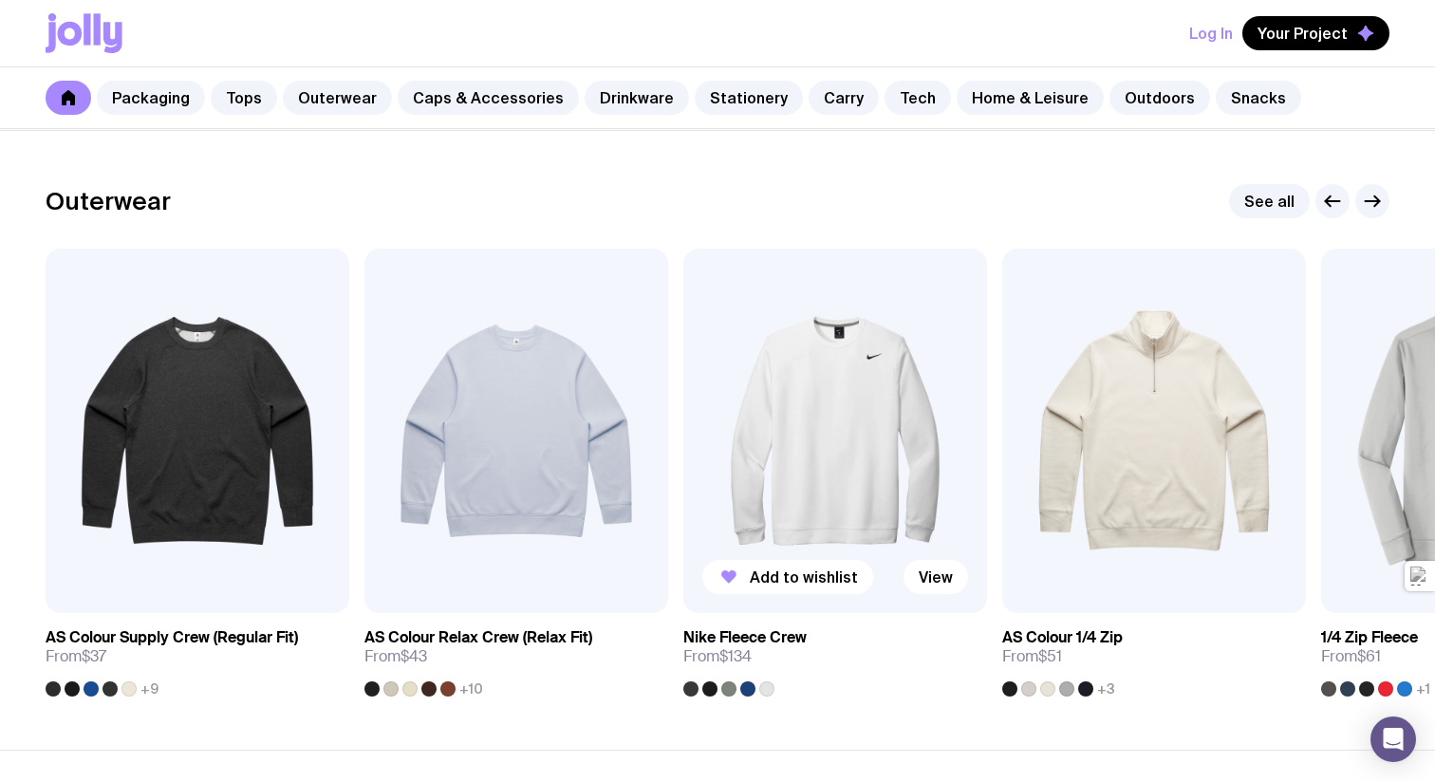
click at [771, 461] on img at bounding box center [835, 431] width 304 height 364
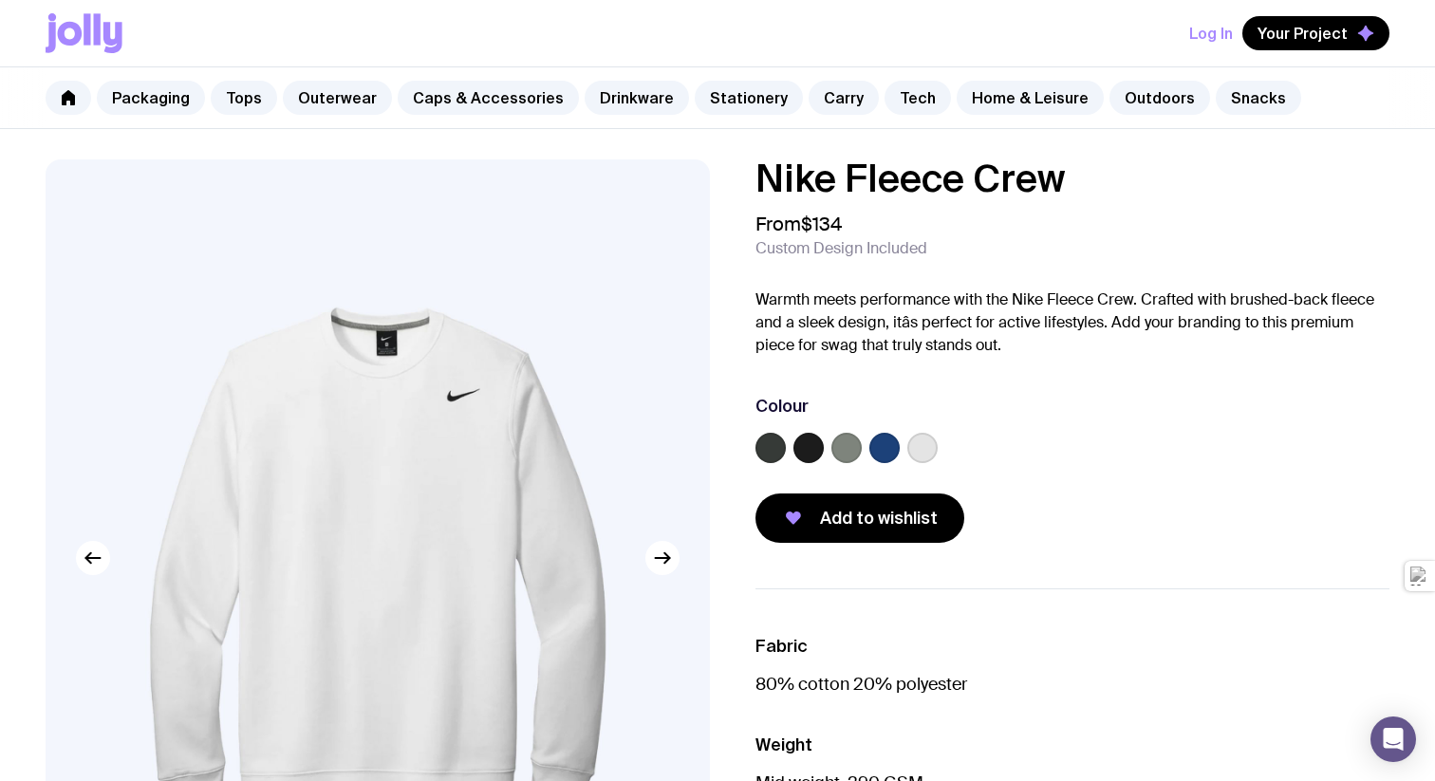
click at [800, 448] on label at bounding box center [808, 448] width 30 height 30
click at [0, 0] on input "radio" at bounding box center [0, 0] width 0 height 0
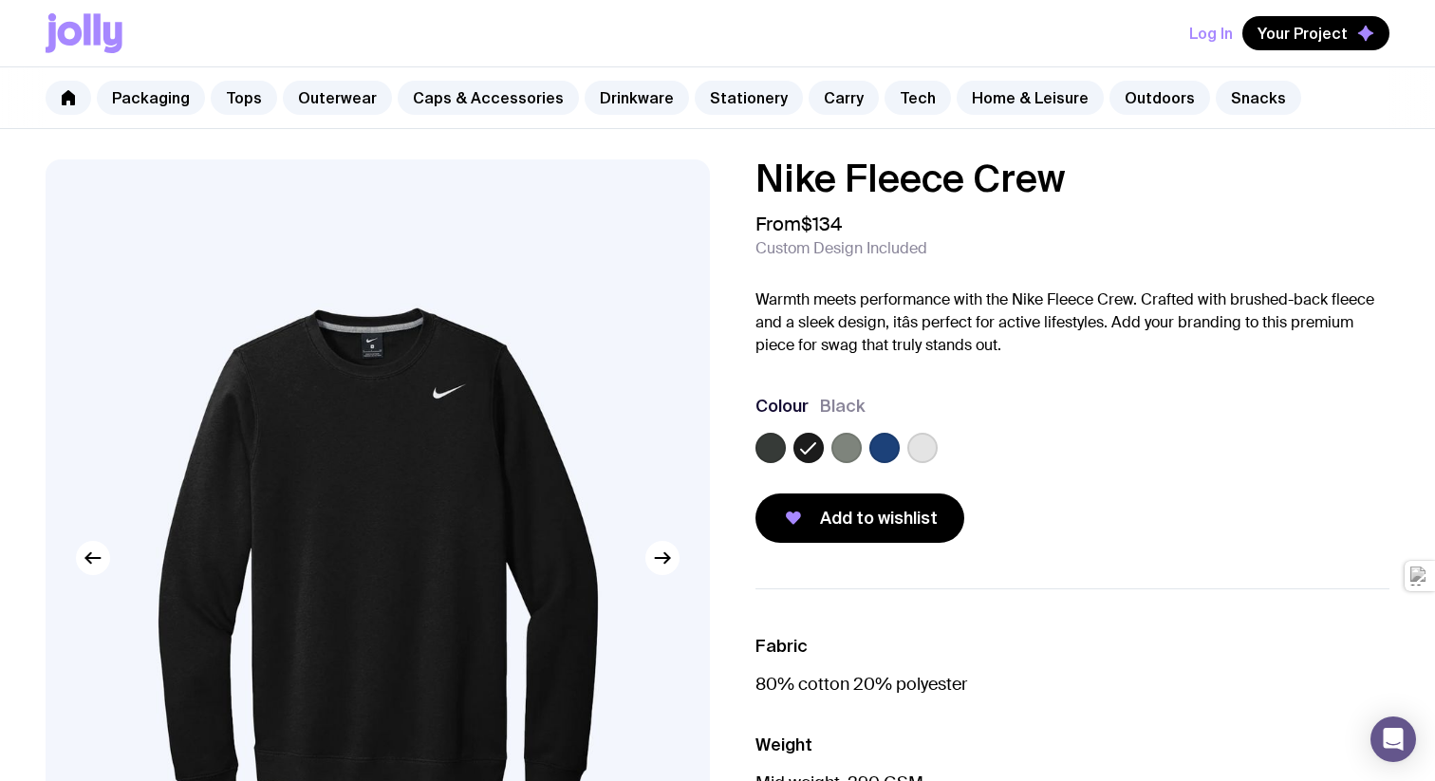
click at [769, 451] on label at bounding box center [770, 448] width 30 height 30
click at [0, 0] on input "radio" at bounding box center [0, 0] width 0 height 0
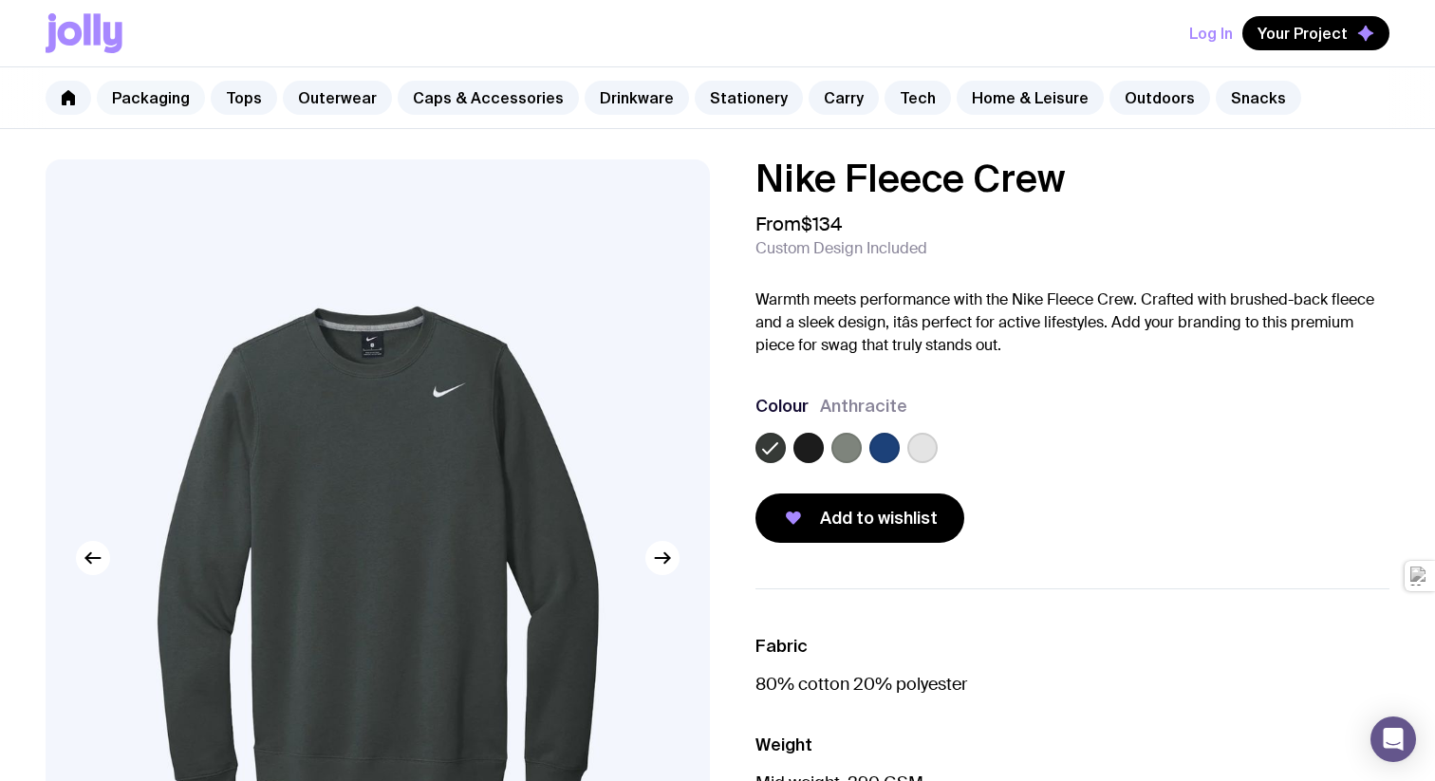
click at [145, 89] on link "Packaging" at bounding box center [151, 98] width 108 height 34
